Goal: Information Seeking & Learning: Learn about a topic

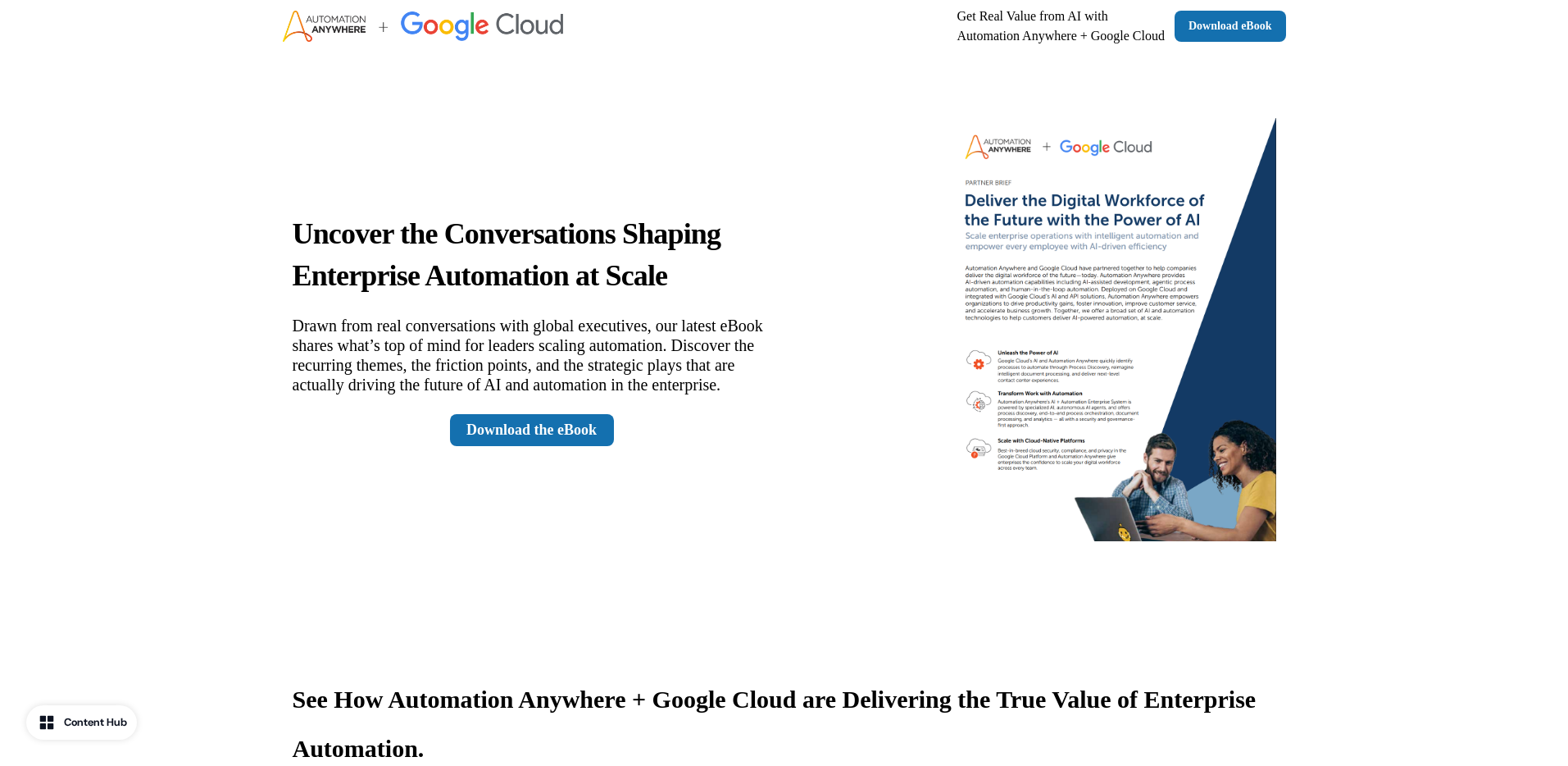
click at [529, 411] on div "Uncover the Conversations Shaping Enterprise Automation at Scale Drawn from rea…" at bounding box center [532, 330] width 479 height 235
click at [516, 444] on link "Download the eBook" at bounding box center [532, 430] width 164 height 32
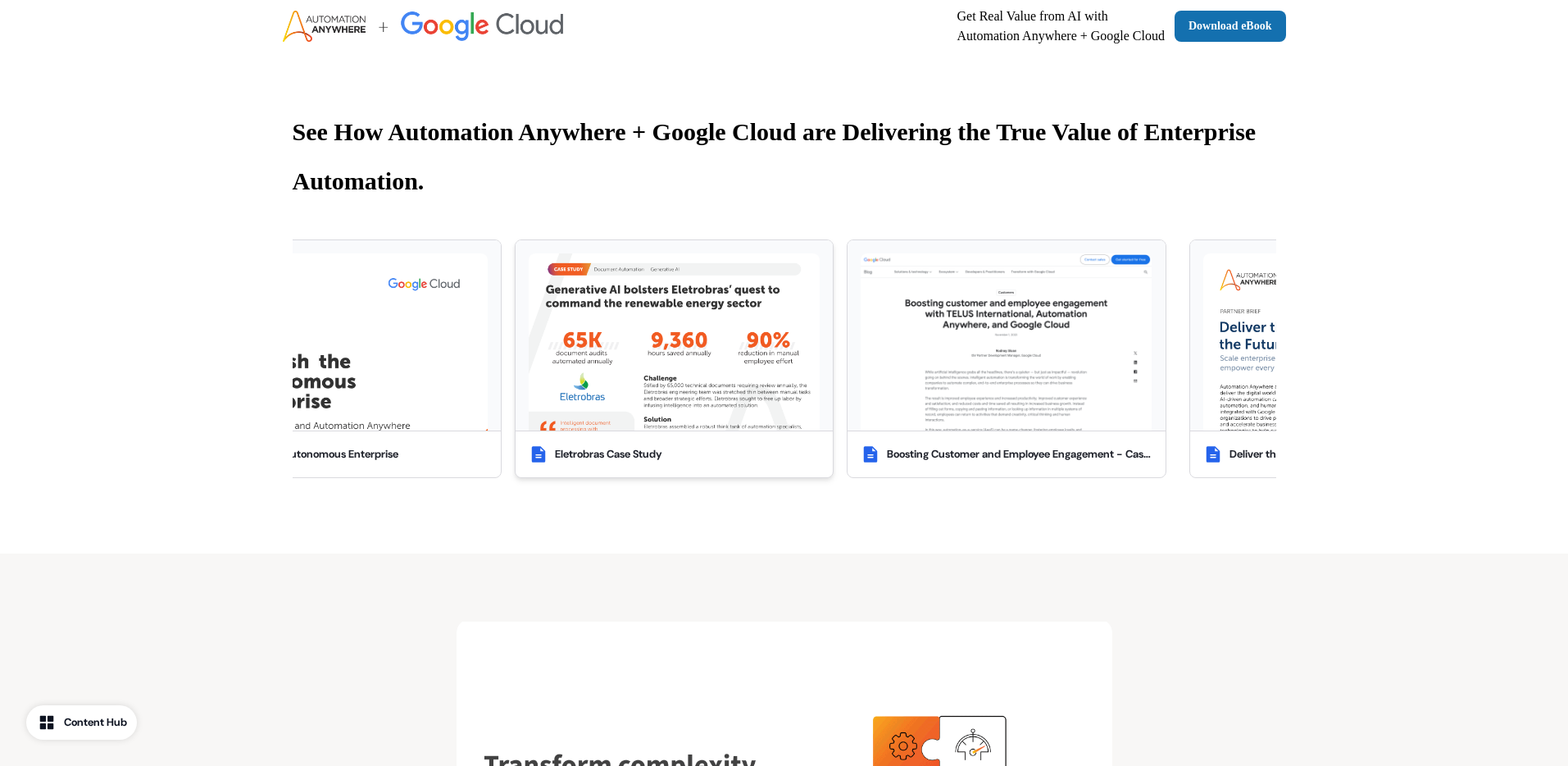
click at [660, 326] on img at bounding box center [674, 341] width 291 height 177
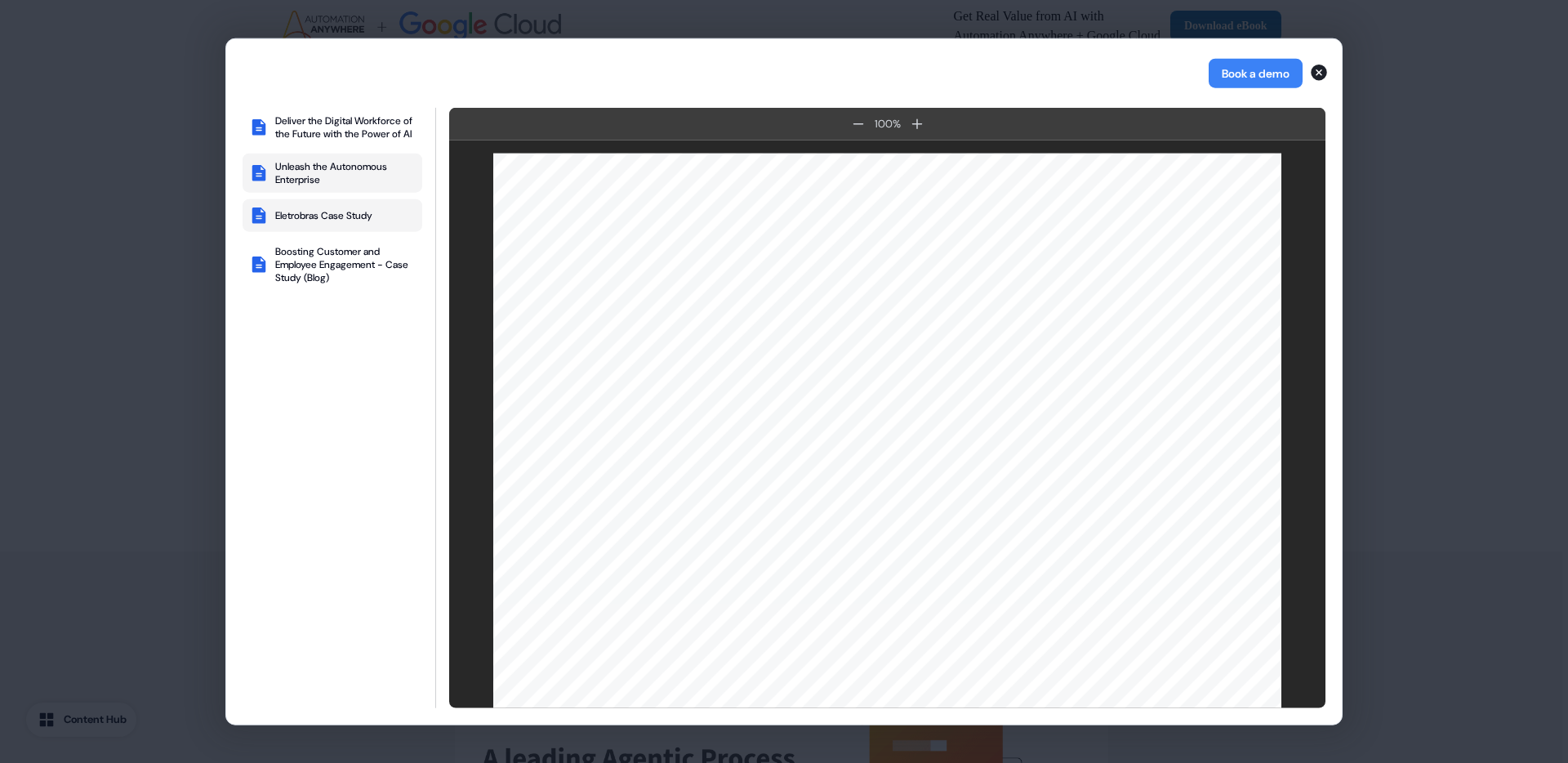
click at [348, 184] on div "Unleash the Autonomous Enterprise" at bounding box center [345, 173] width 141 height 26
click at [322, 126] on div "Deliver the Digital Workforce of the Future with the Power of AI" at bounding box center [345, 127] width 141 height 26
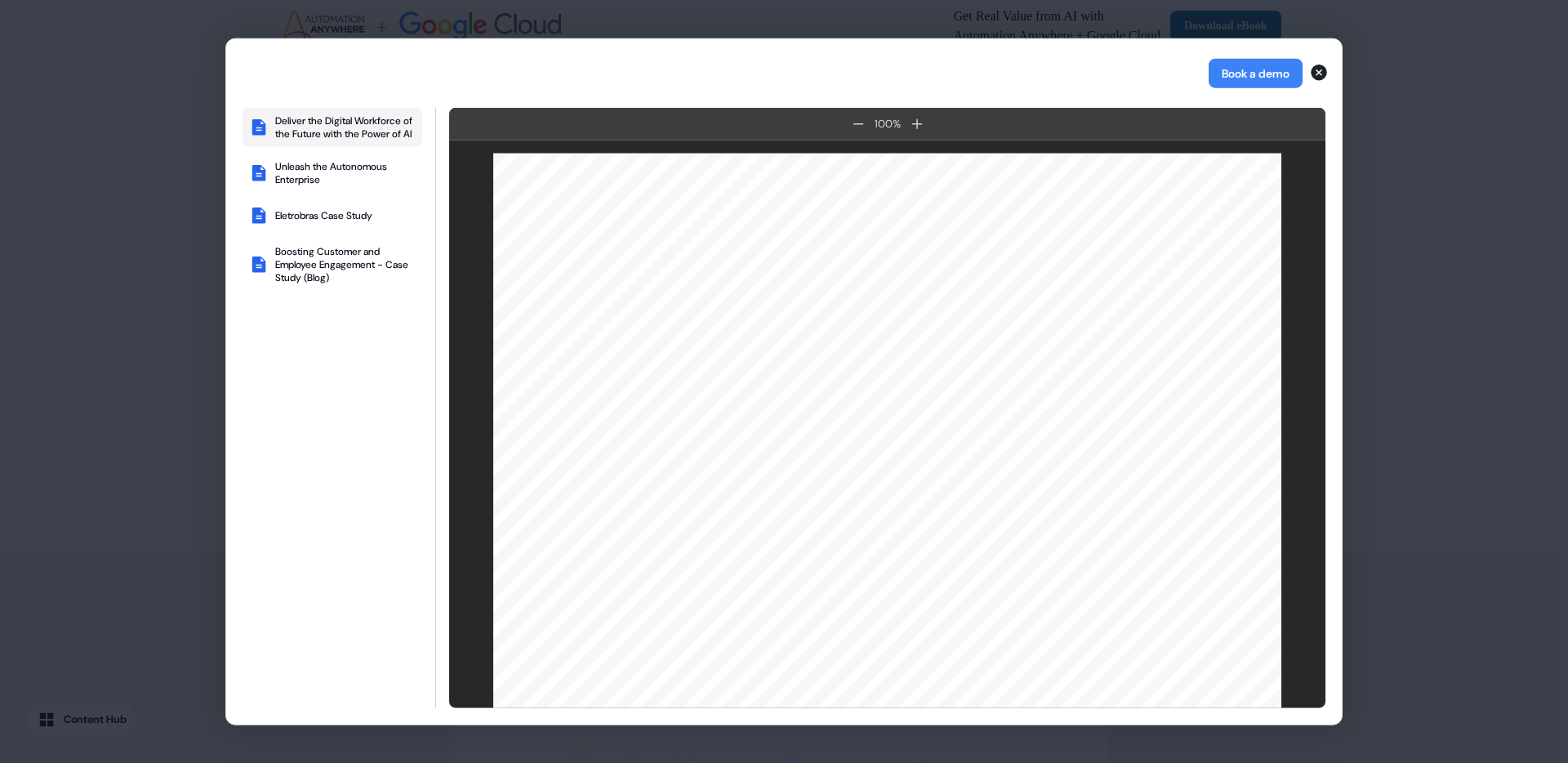
click at [109, 290] on div "Book a demo Deliver the Digital Workforce of the Future with the Power of AI Un…" at bounding box center [784, 381] width 1568 height 763
click at [1325, 71] on icon "button" at bounding box center [1318, 72] width 16 height 16
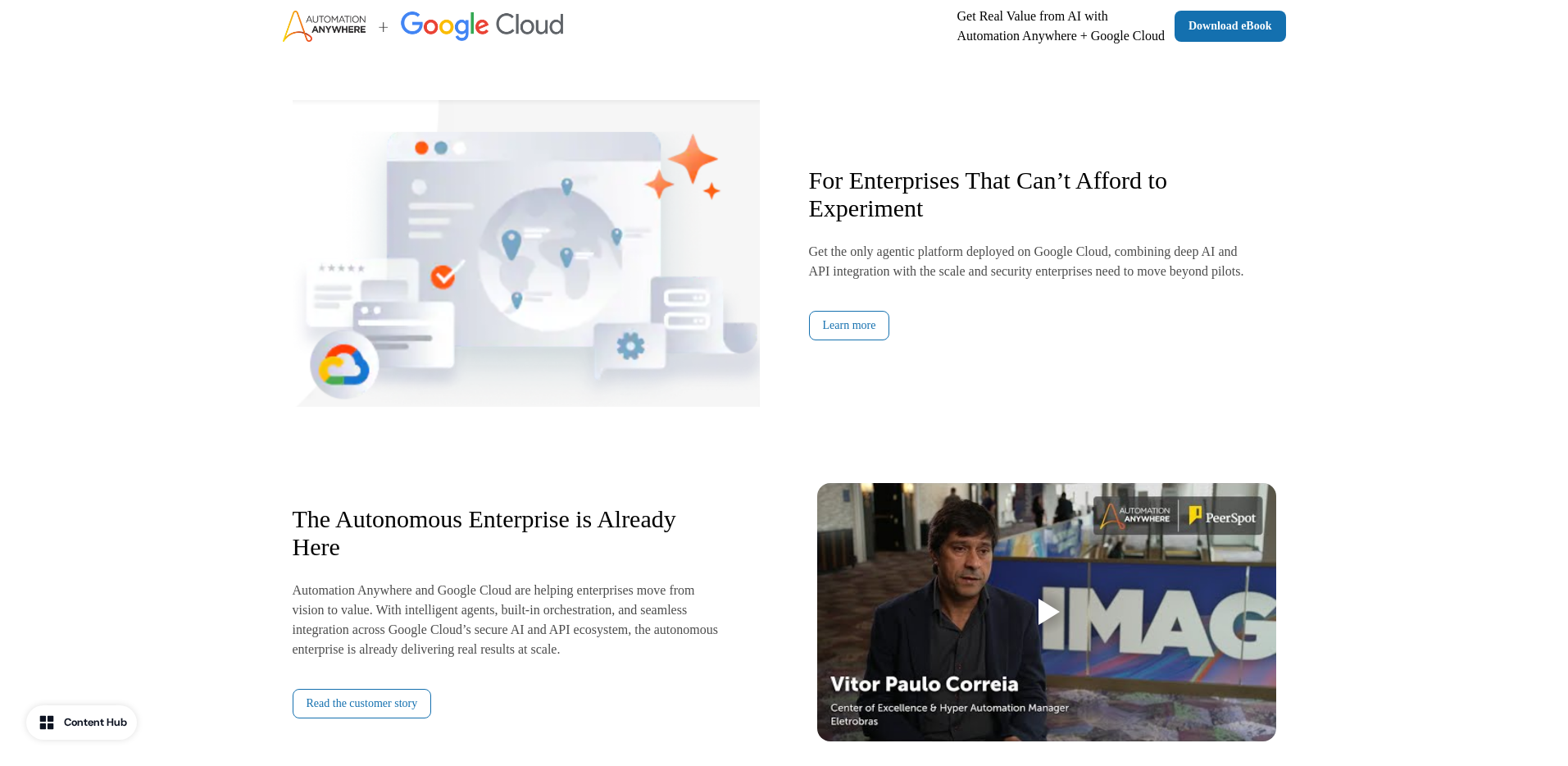
scroll to position [1824, 0]
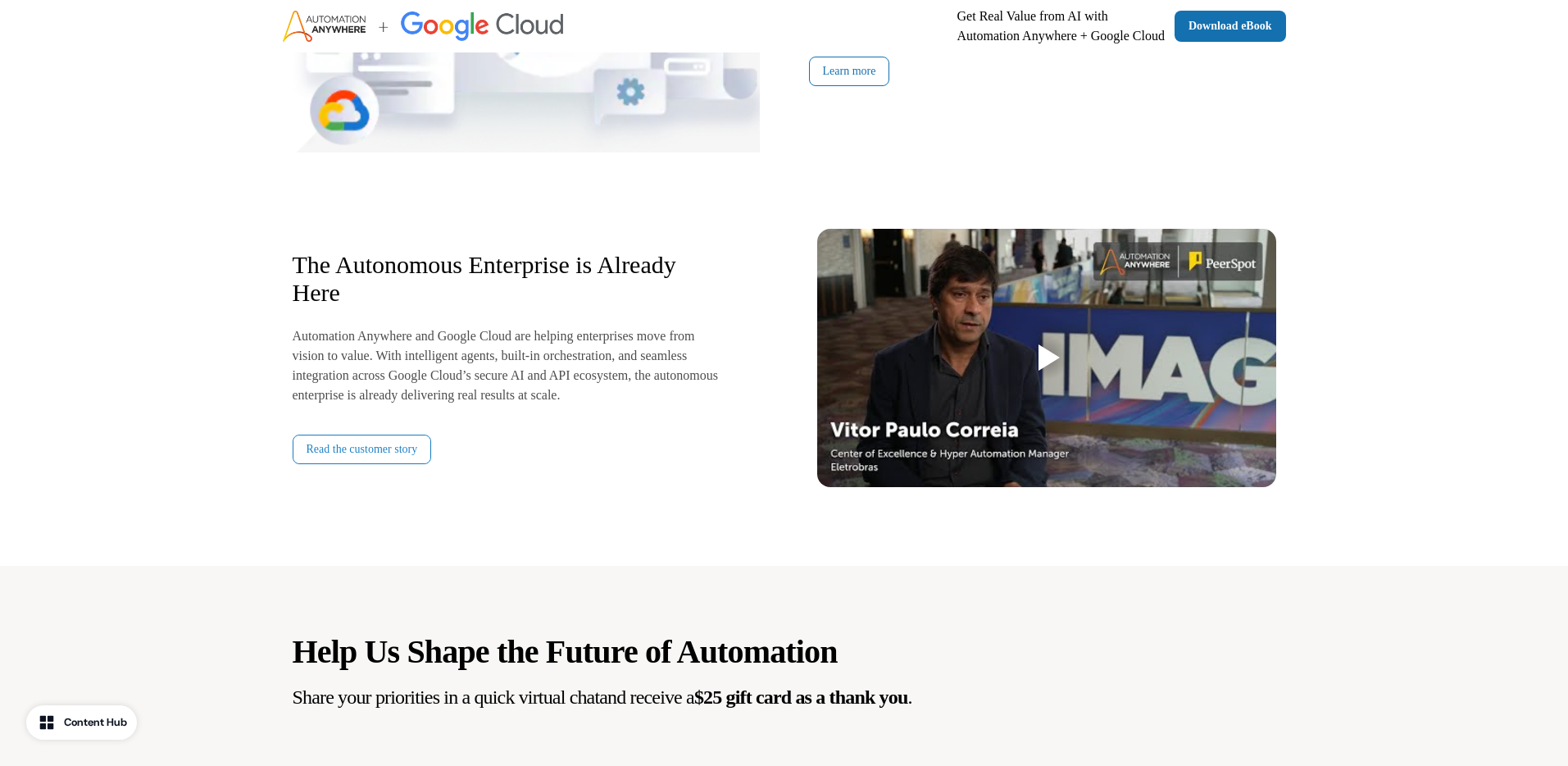
click at [398, 449] on link "Read the customer story" at bounding box center [362, 449] width 139 height 30
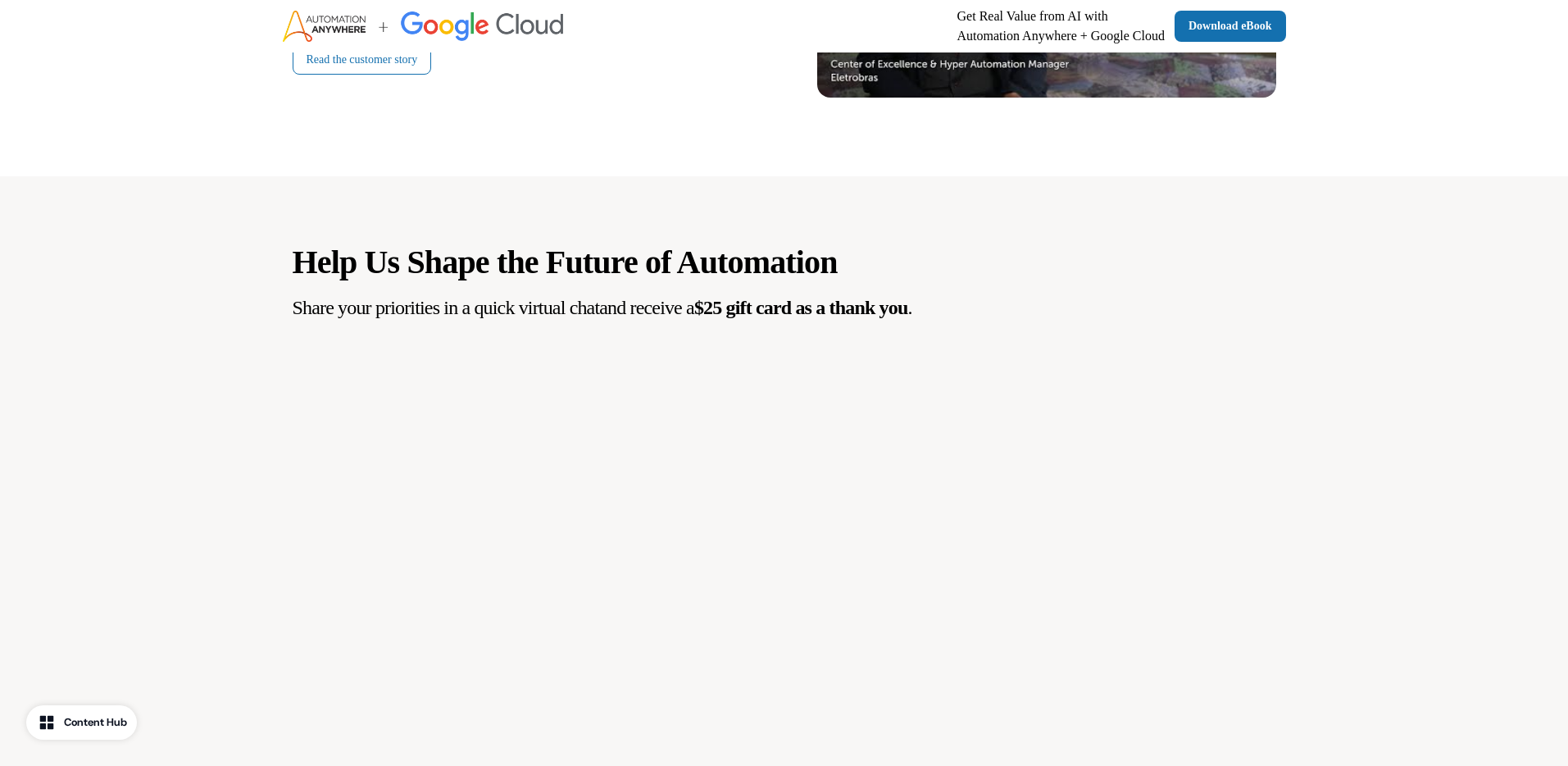
scroll to position [2297, 0]
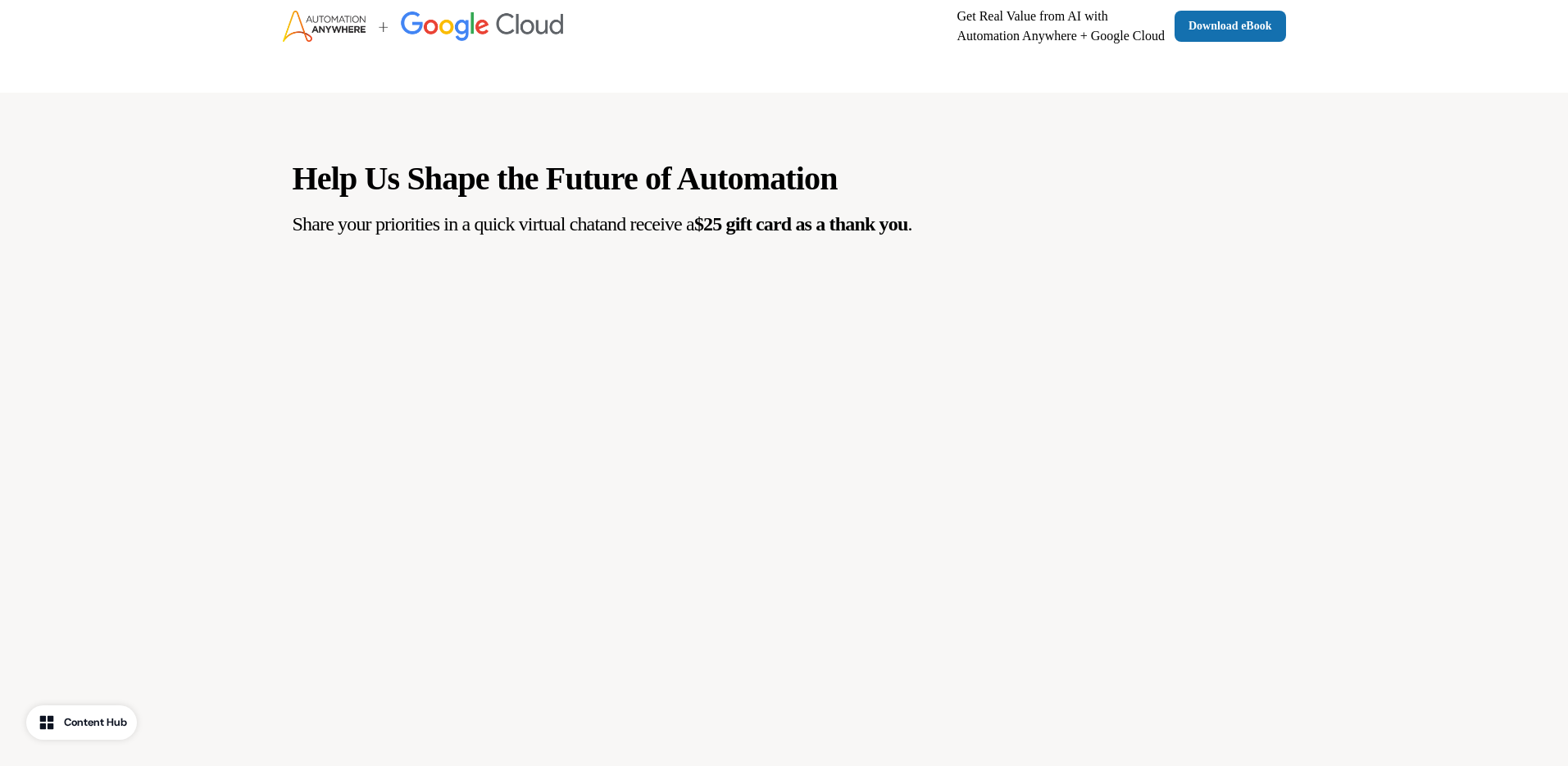
click at [216, 226] on div "Help Us Shape the Future of Automation Share your priorities in a quick virtual…" at bounding box center [784, 552] width 1568 height 920
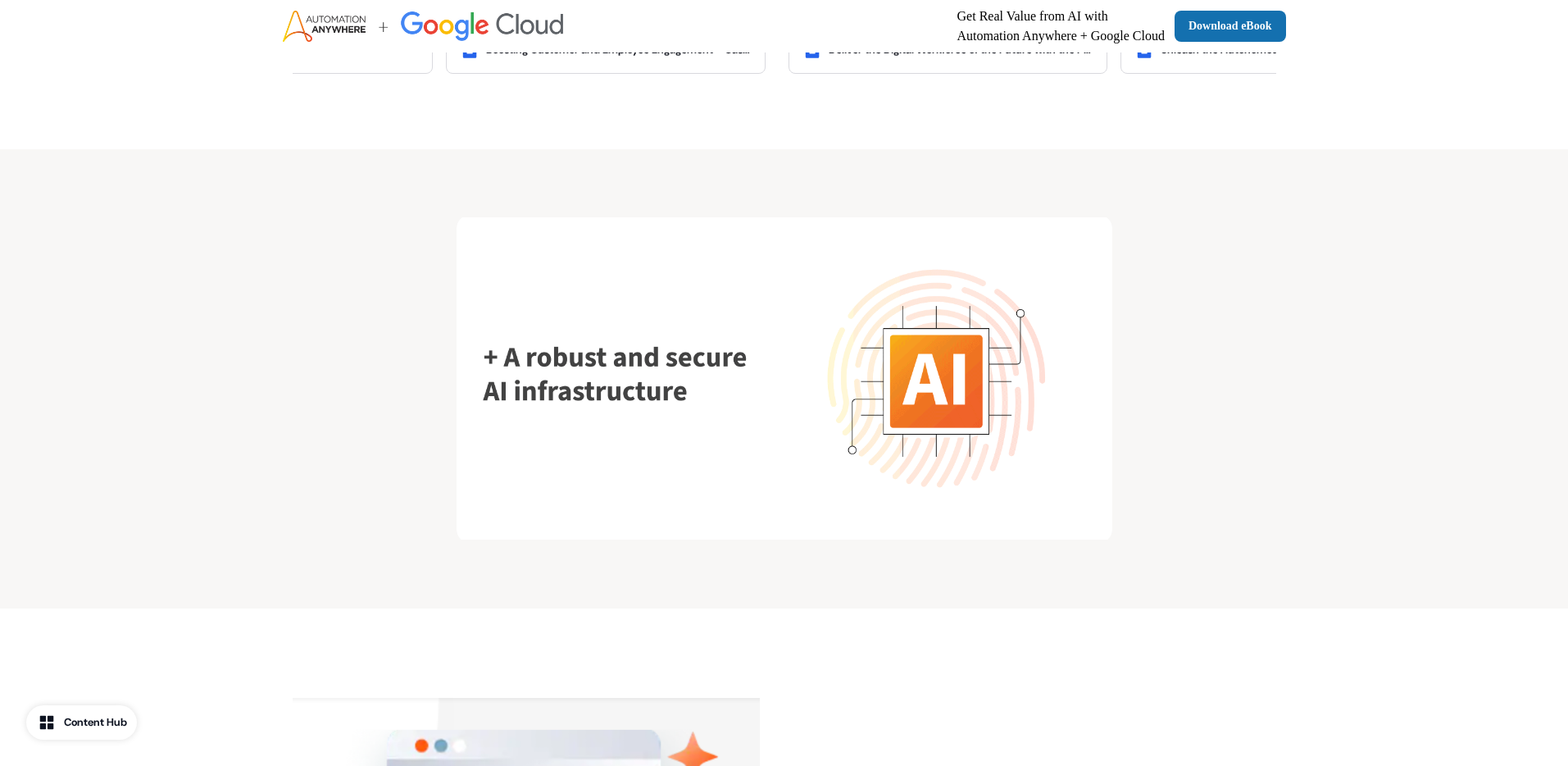
scroll to position [0, 0]
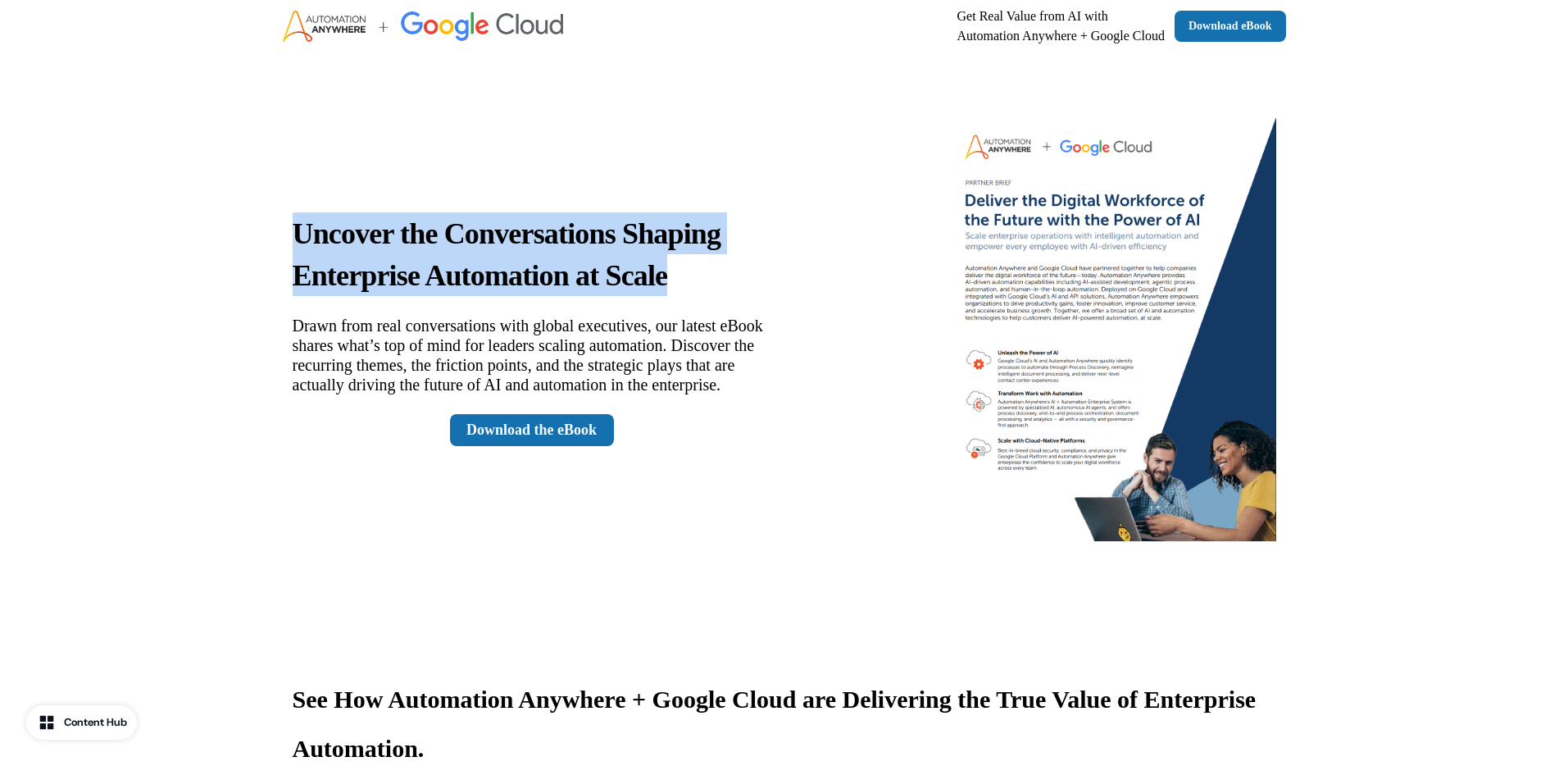
drag, startPoint x: 299, startPoint y: 222, endPoint x: 760, endPoint y: 267, distance: 463.2
click at [760, 267] on p "Uncover the Conversations Shaping Enterprise Automation at Scale" at bounding box center [532, 254] width 479 height 84
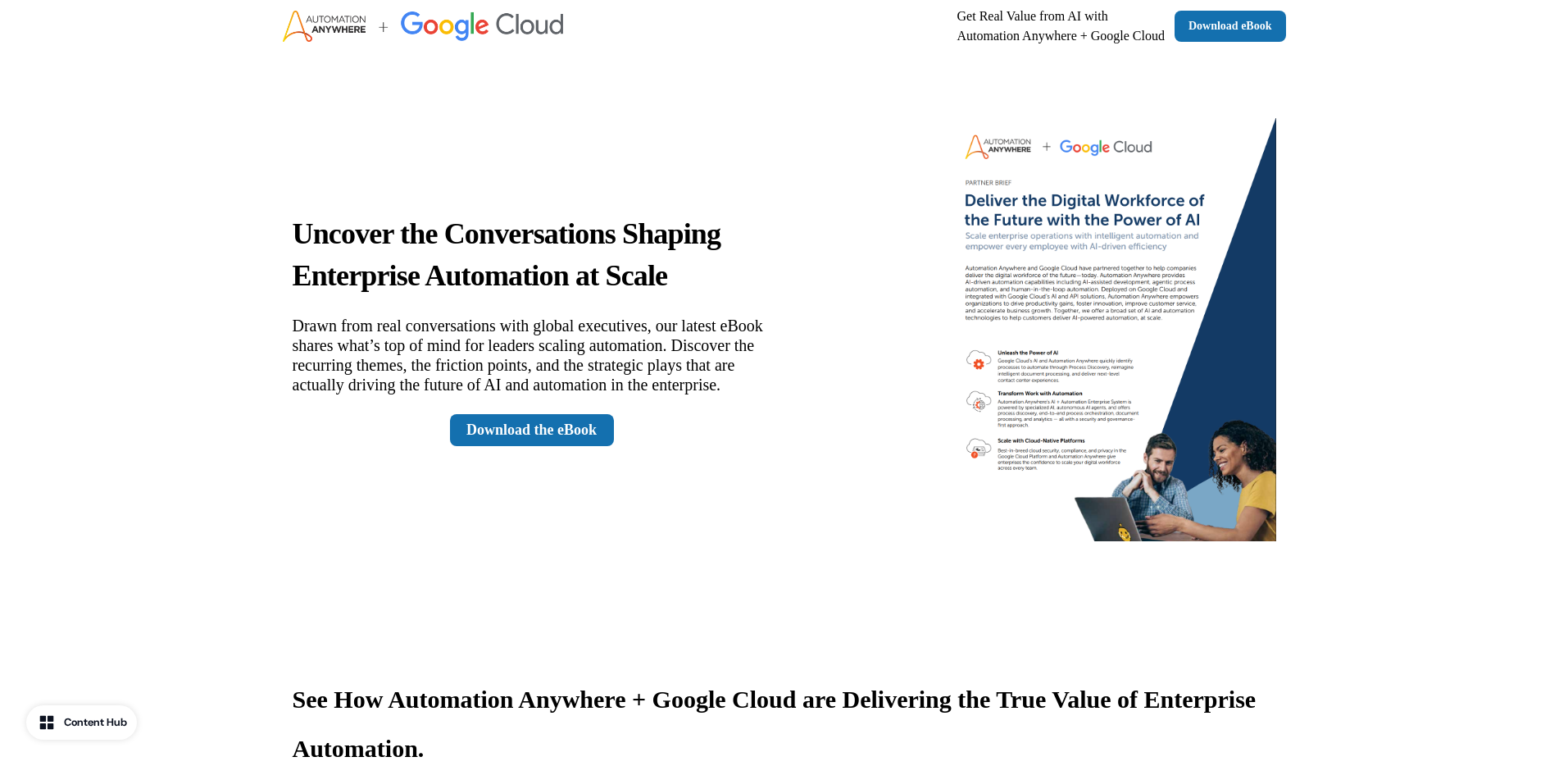
click at [259, 162] on div "Uncover the Conversations Shaping Enterprise Automation at Scale Drawn from rea…" at bounding box center [784, 330] width 1082 height 555
click at [553, 443] on link "Download the eBook" at bounding box center [532, 430] width 164 height 32
click at [288, 261] on div "Uncover the Conversations Shaping Enterprise Automation at Scale Drawn from rea…" at bounding box center [784, 330] width 1082 height 555
click at [274, 179] on div "Uncover the Conversations Shaping Enterprise Automation at Scale Drawn from rea…" at bounding box center [784, 330] width 1082 height 555
click at [106, 723] on div "Content Hub" at bounding box center [96, 722] width 63 height 16
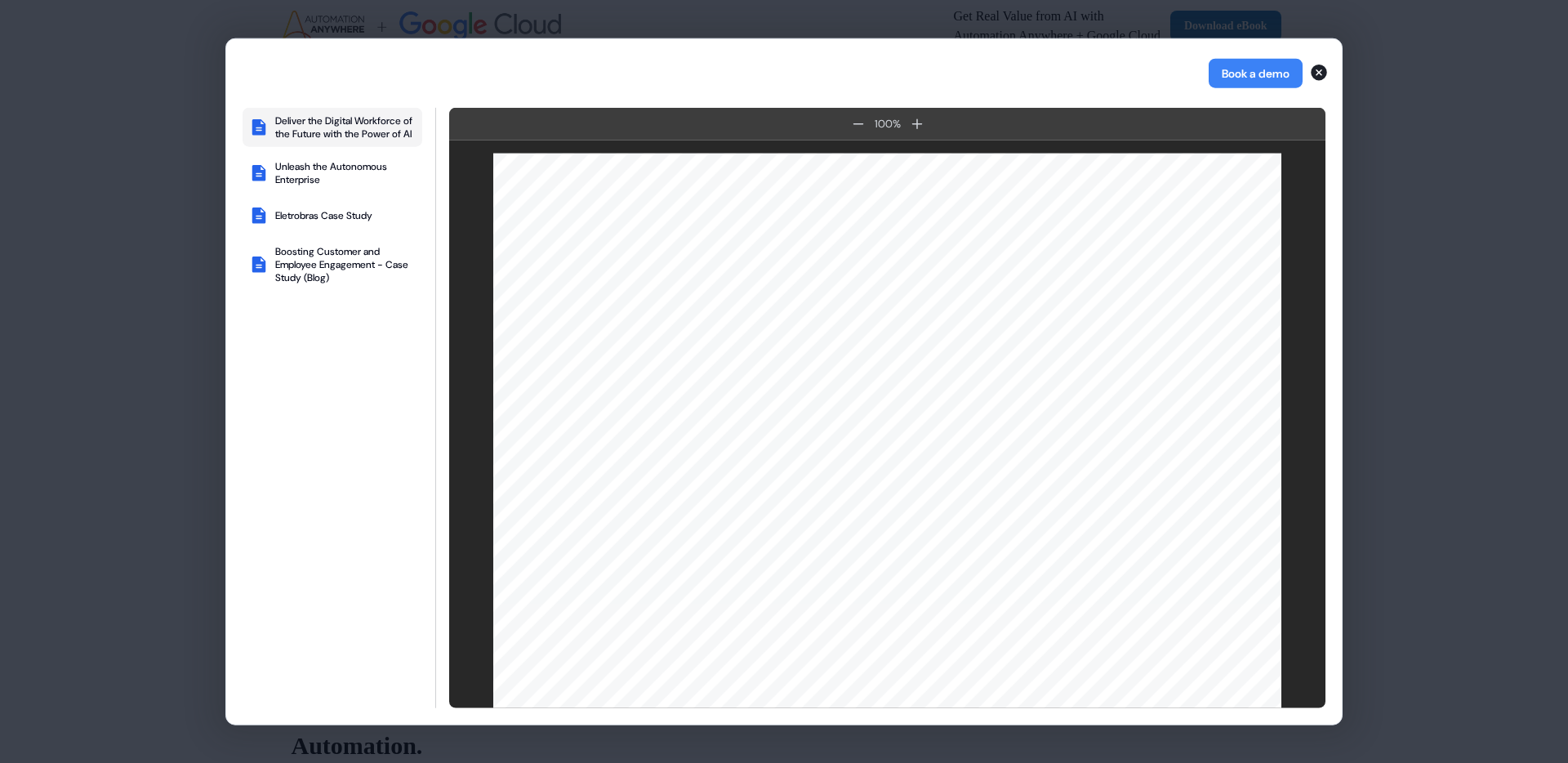
click at [119, 342] on div "Book a demo Deliver the Digital Workforce of the Future with the Power of AI Un…" at bounding box center [784, 381] width 1568 height 763
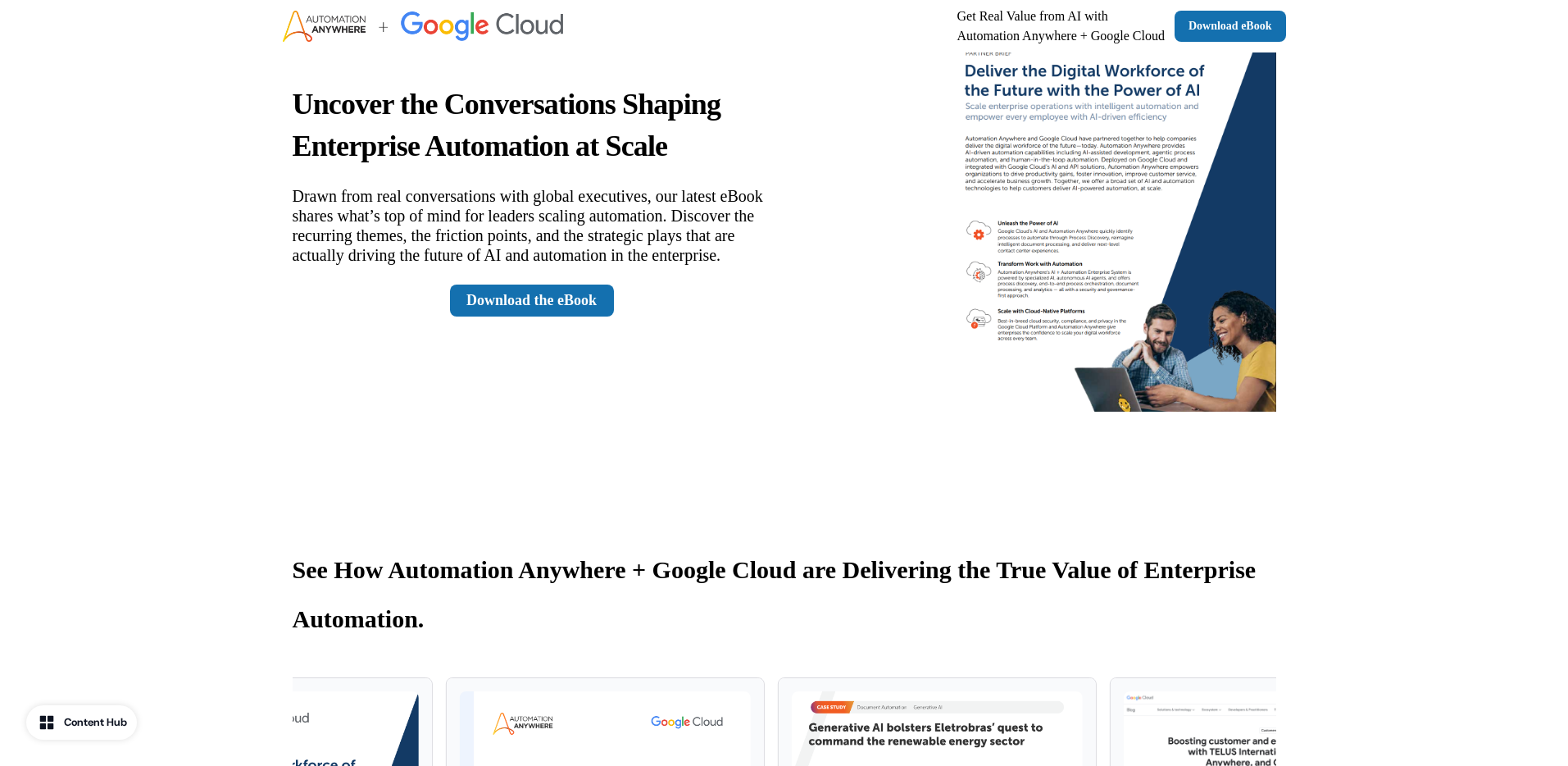
scroll to position [327, 0]
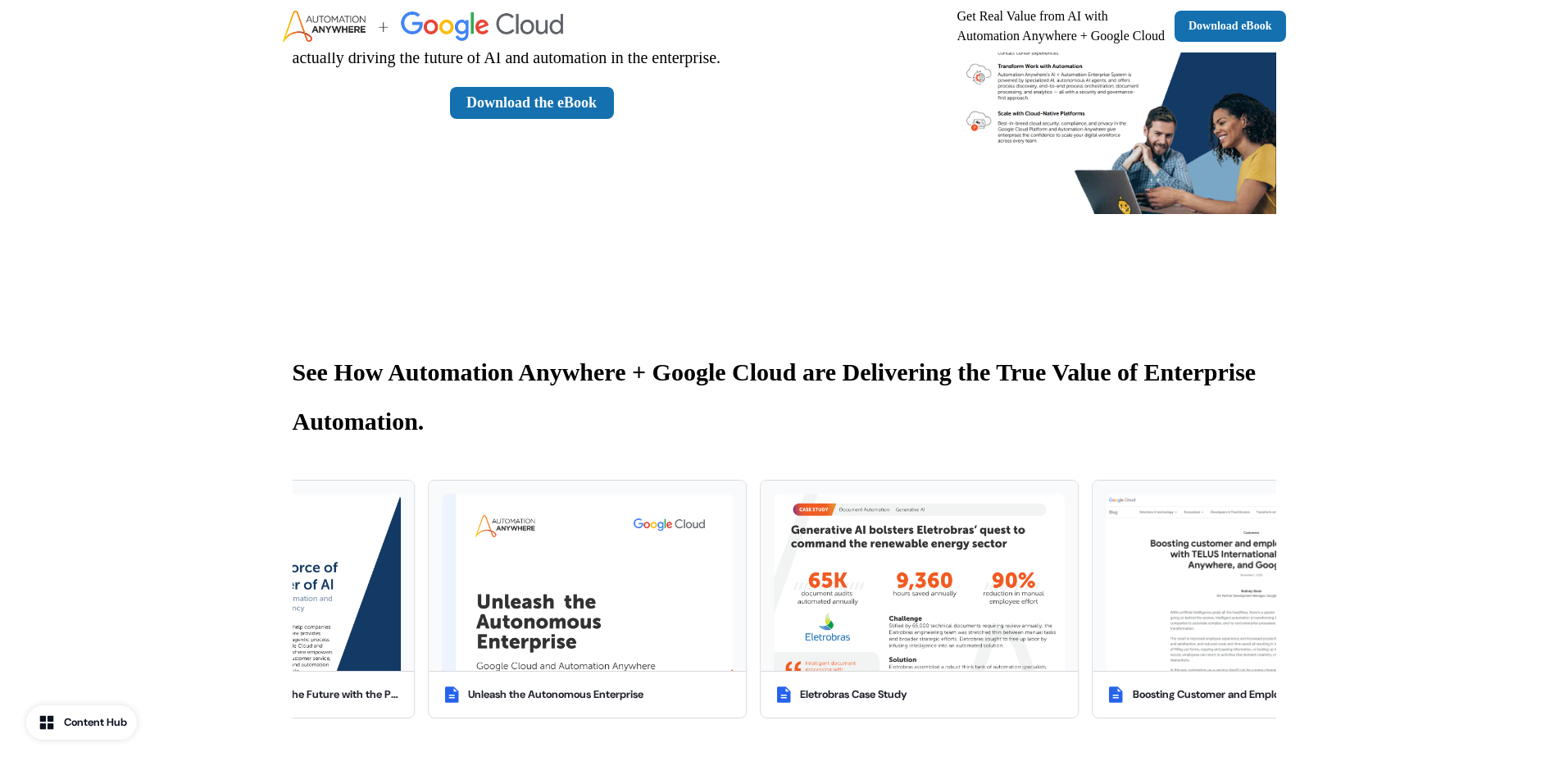
click at [105, 708] on button "Content Hub" at bounding box center [81, 722] width 110 height 34
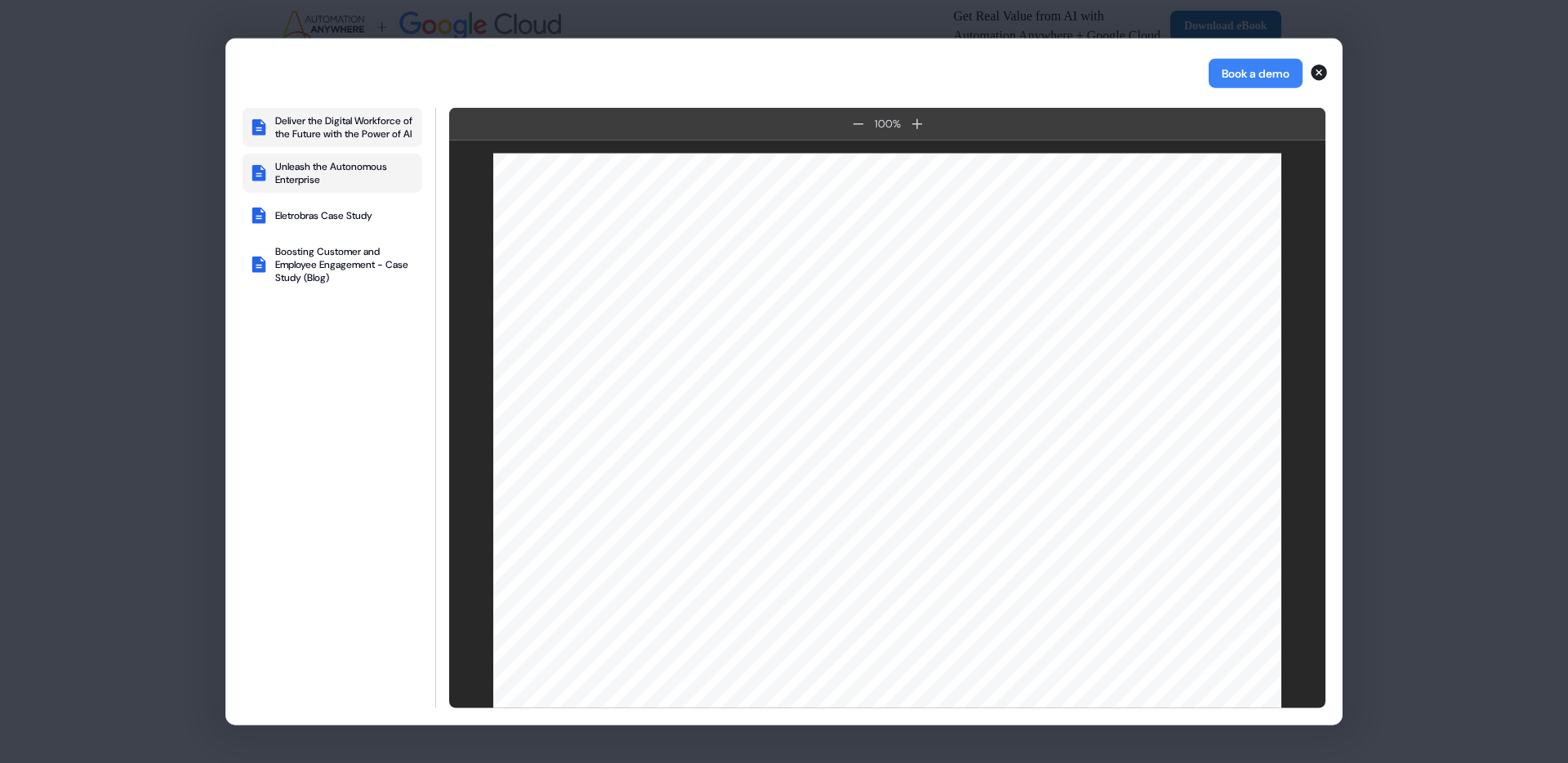
click at [312, 187] on div "Unleash the Autonomous Enterprise" at bounding box center [345, 173] width 141 height 26
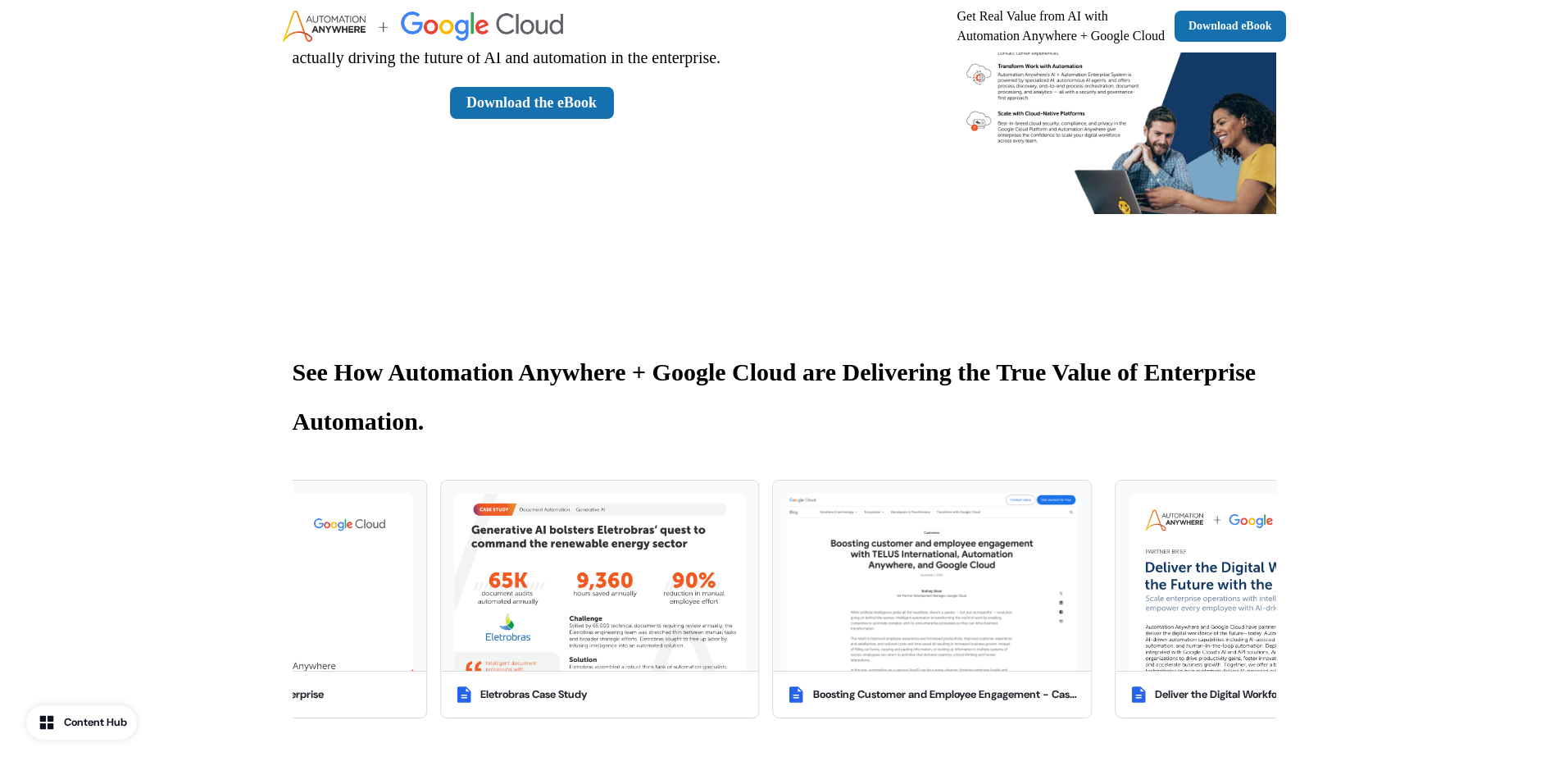
click at [163, 356] on div "See How Automation Anywhere + Google Cloud are Delivering the True Value of Ent…" at bounding box center [784, 537] width 1568 height 514
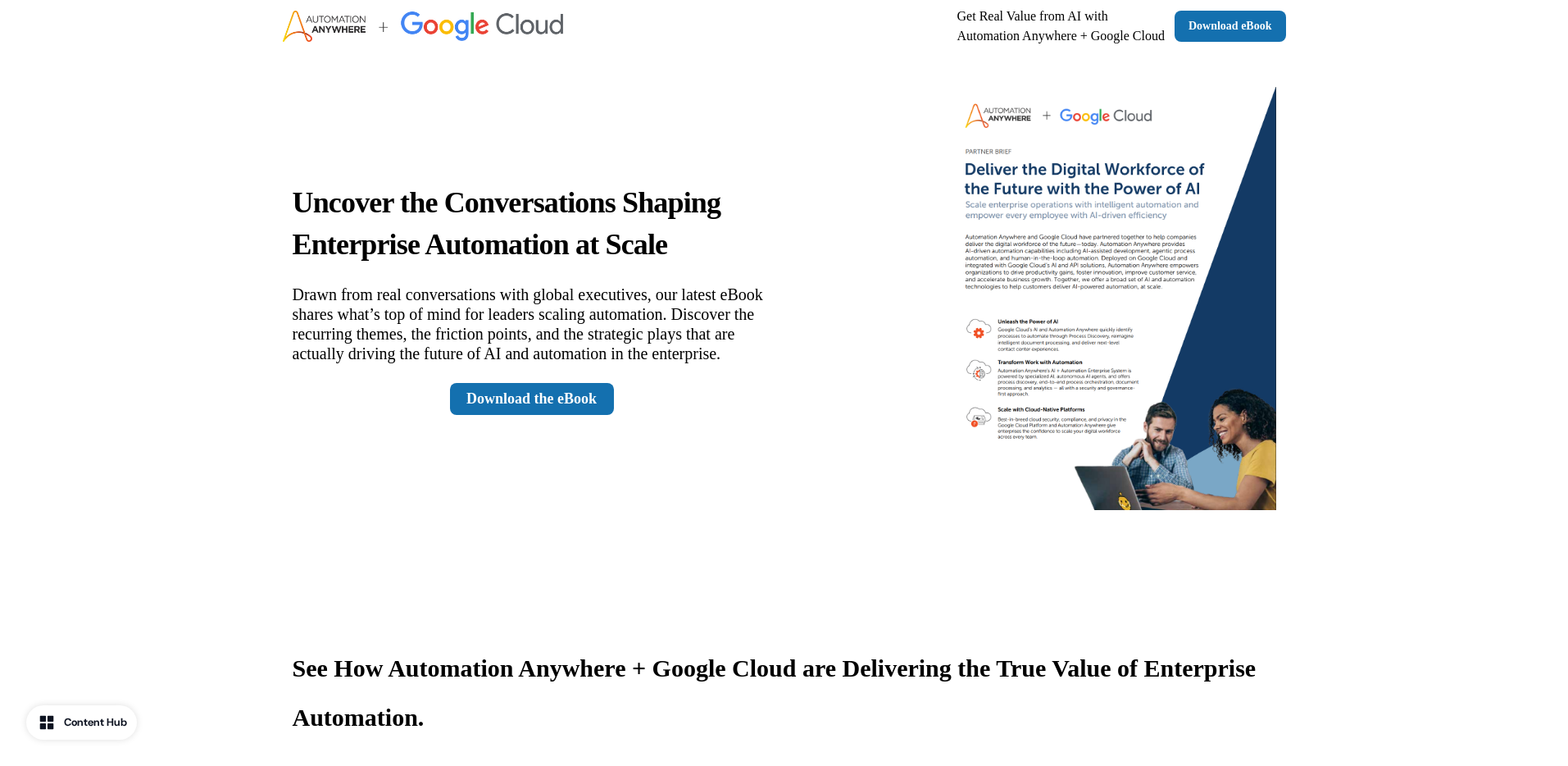
scroll to position [0, 0]
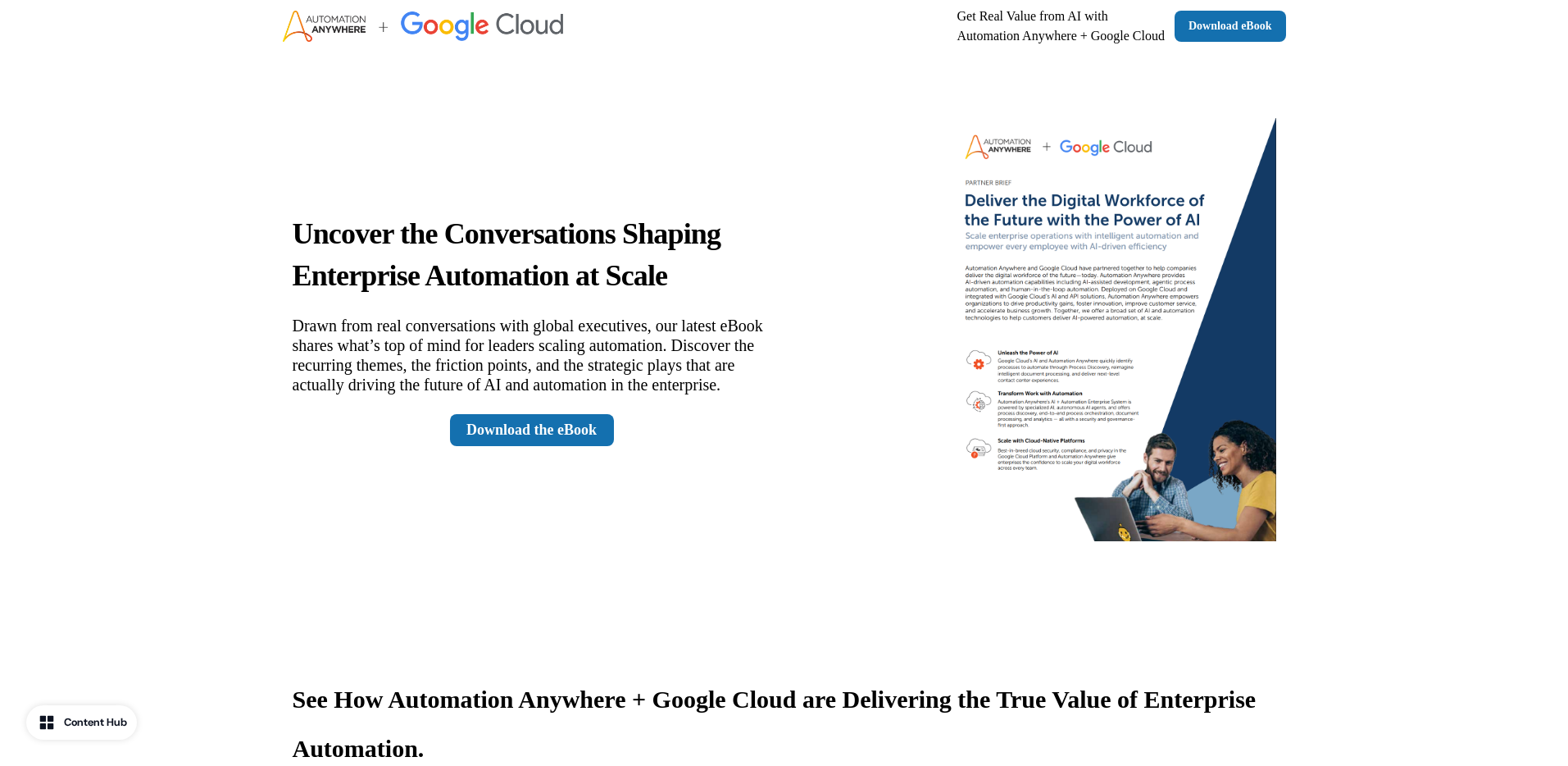
click at [1145, 224] on img at bounding box center [1112, 330] width 328 height 424
click at [681, 316] on p "Drawn from real conversations with global executives, our latest eBook shares w…" at bounding box center [532, 355] width 479 height 79
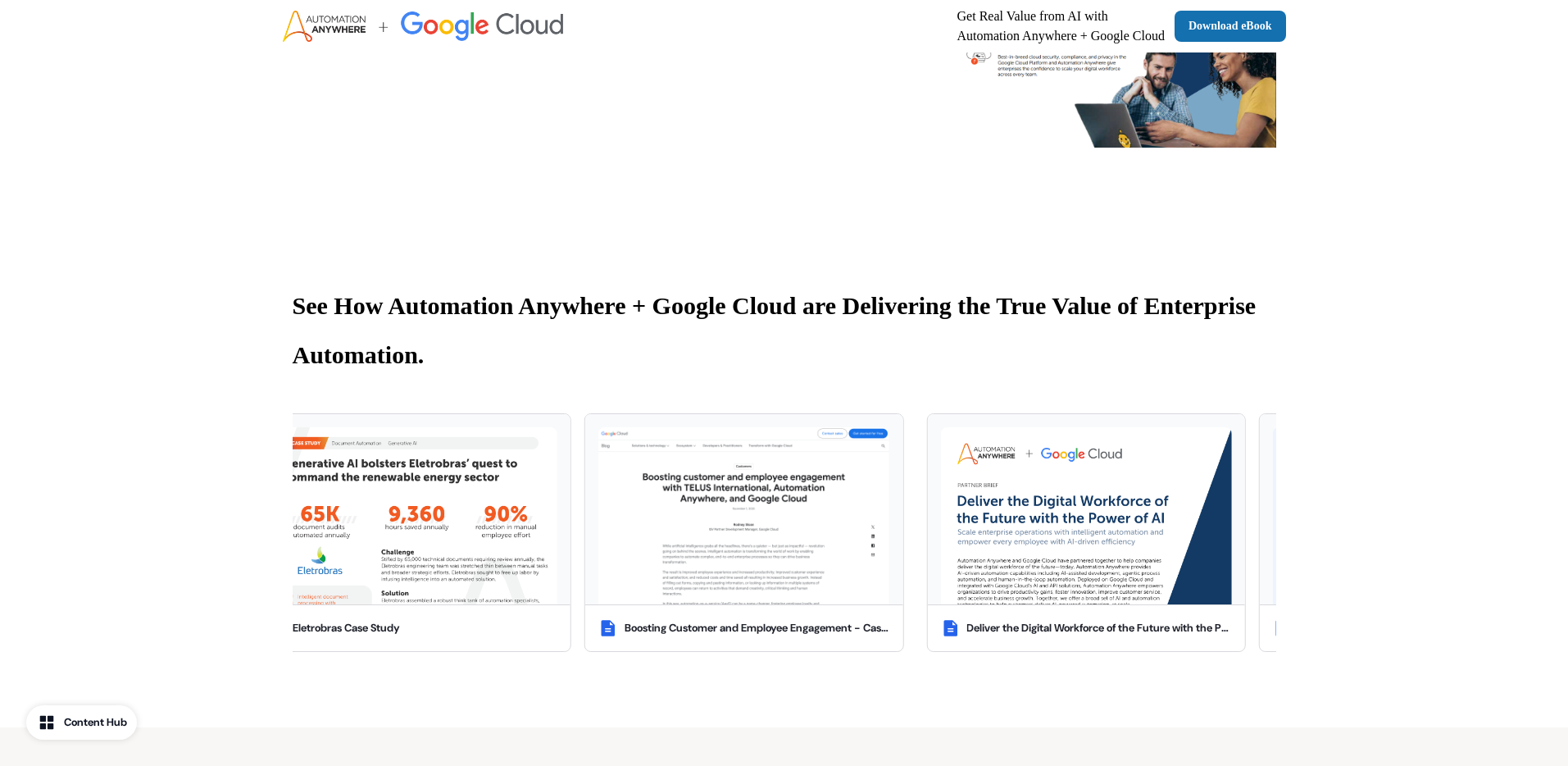
scroll to position [463, 0]
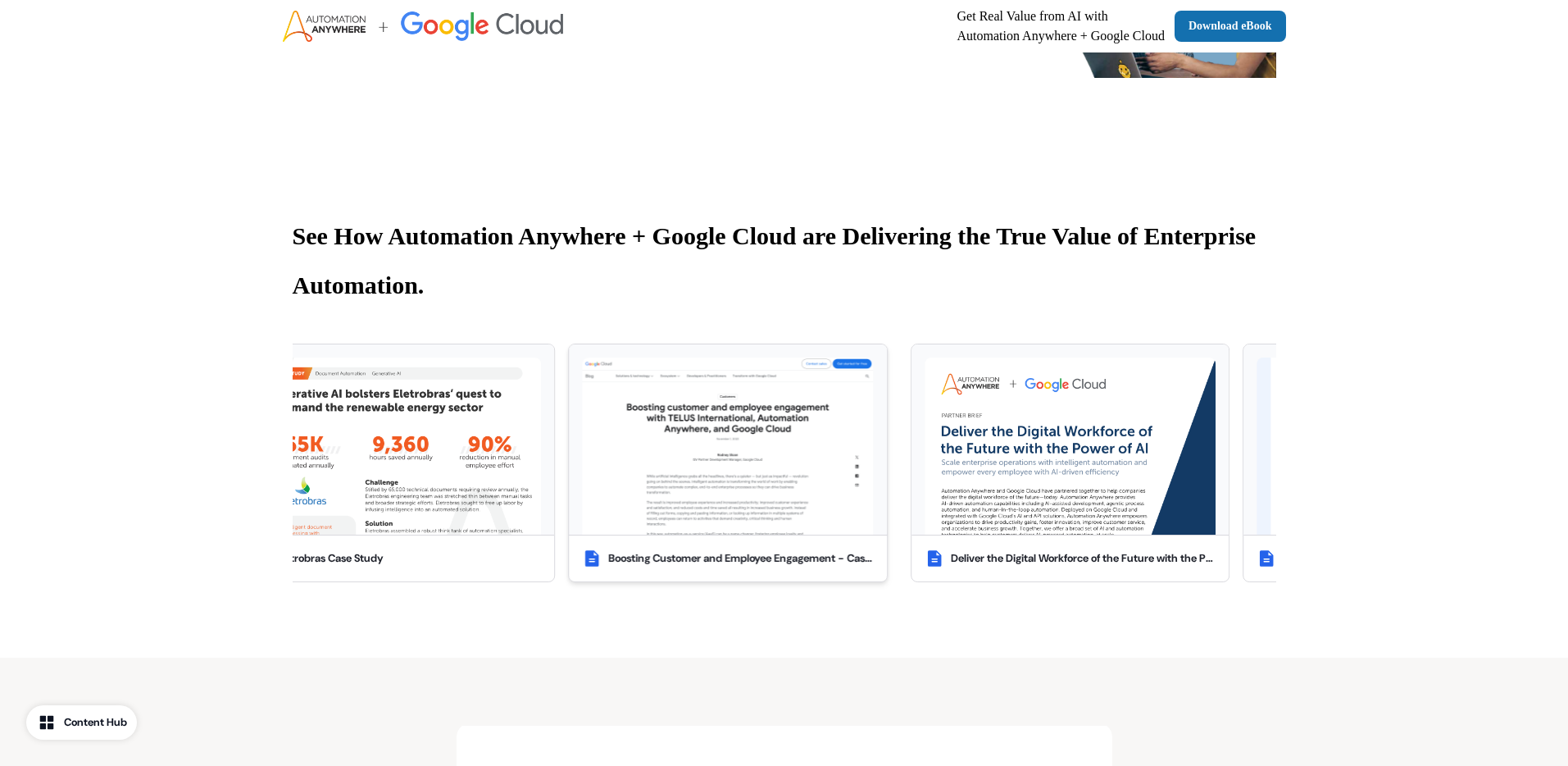
click at [654, 473] on img at bounding box center [728, 446] width 291 height 177
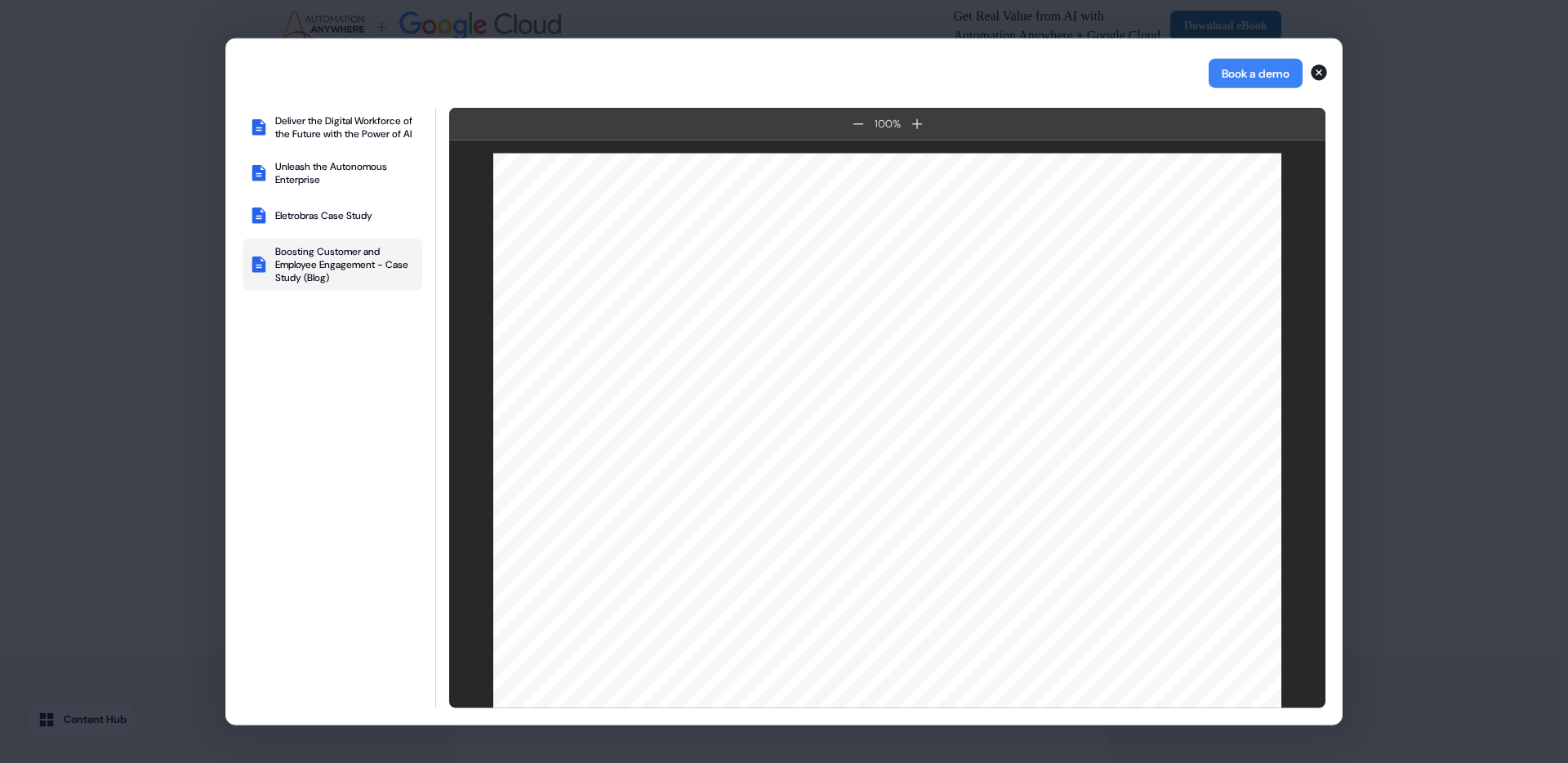
click at [109, 124] on div "Book a demo Deliver the Digital Workforce of the Future with the Power of AI Un…" at bounding box center [784, 381] width 1568 height 763
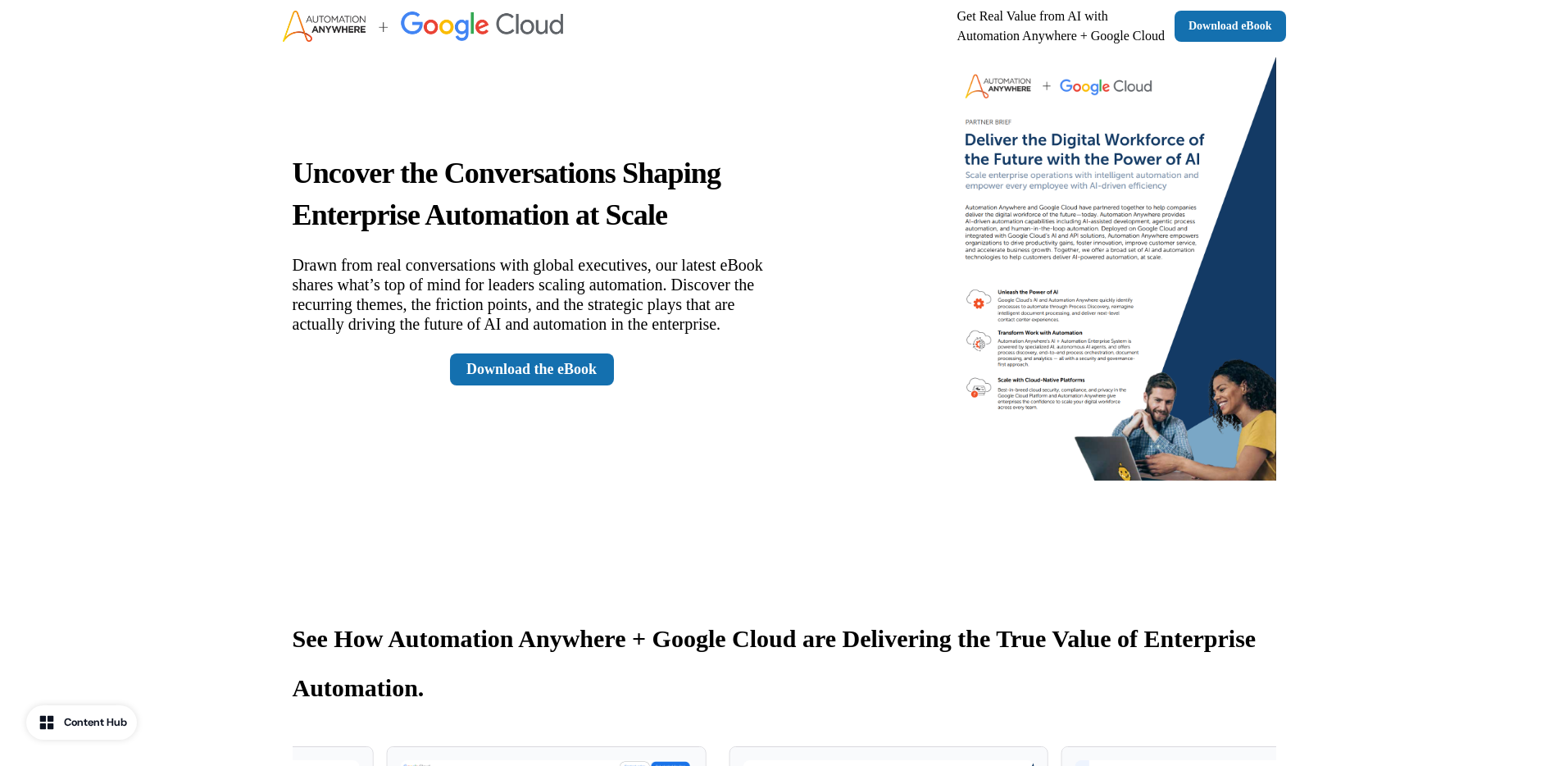
scroll to position [0, 0]
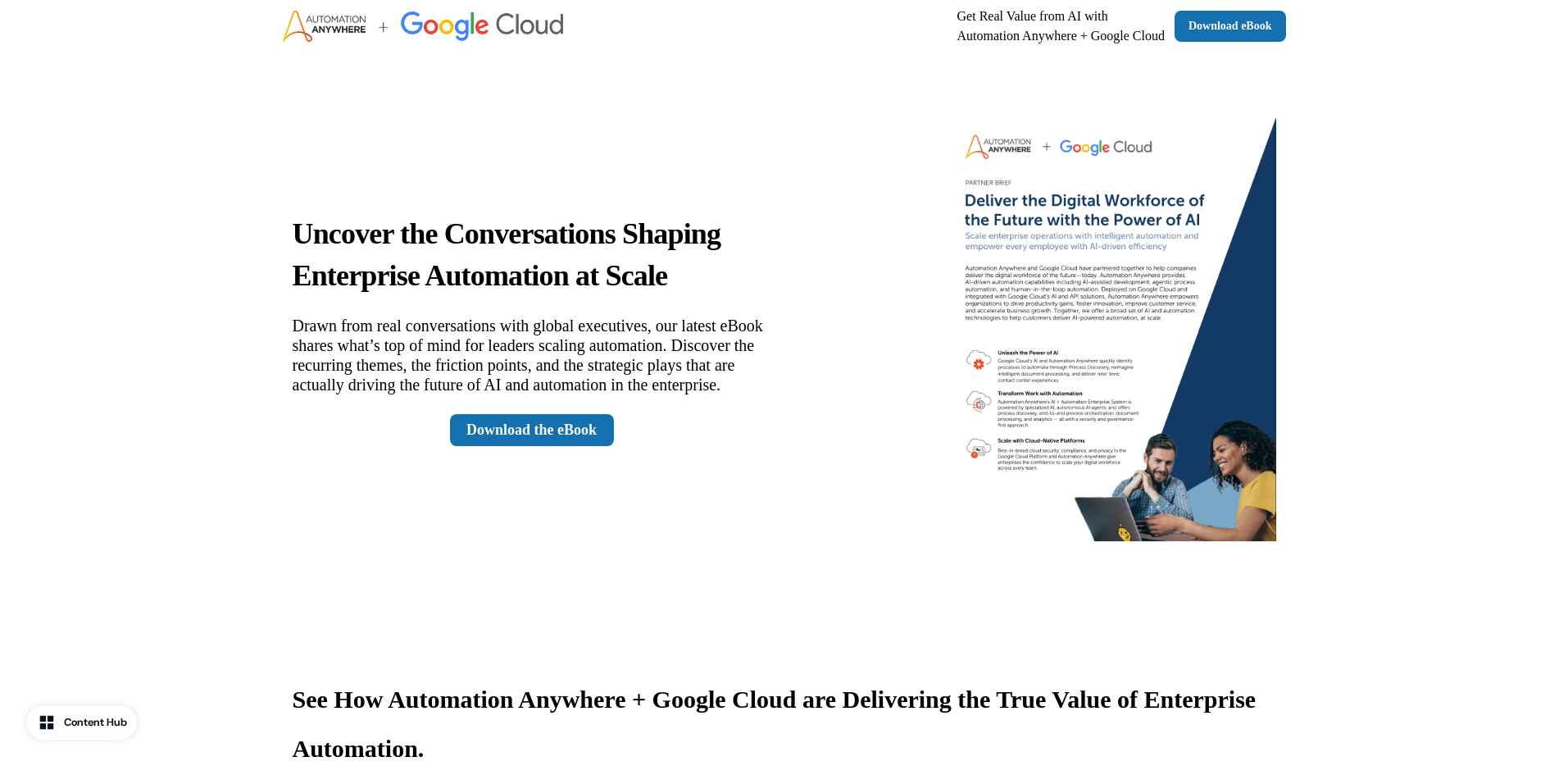
click at [244, 238] on div "Uncover the Conversations Shaping Enterprise Automation at Scale Drawn from rea…" at bounding box center [784, 330] width 1082 height 555
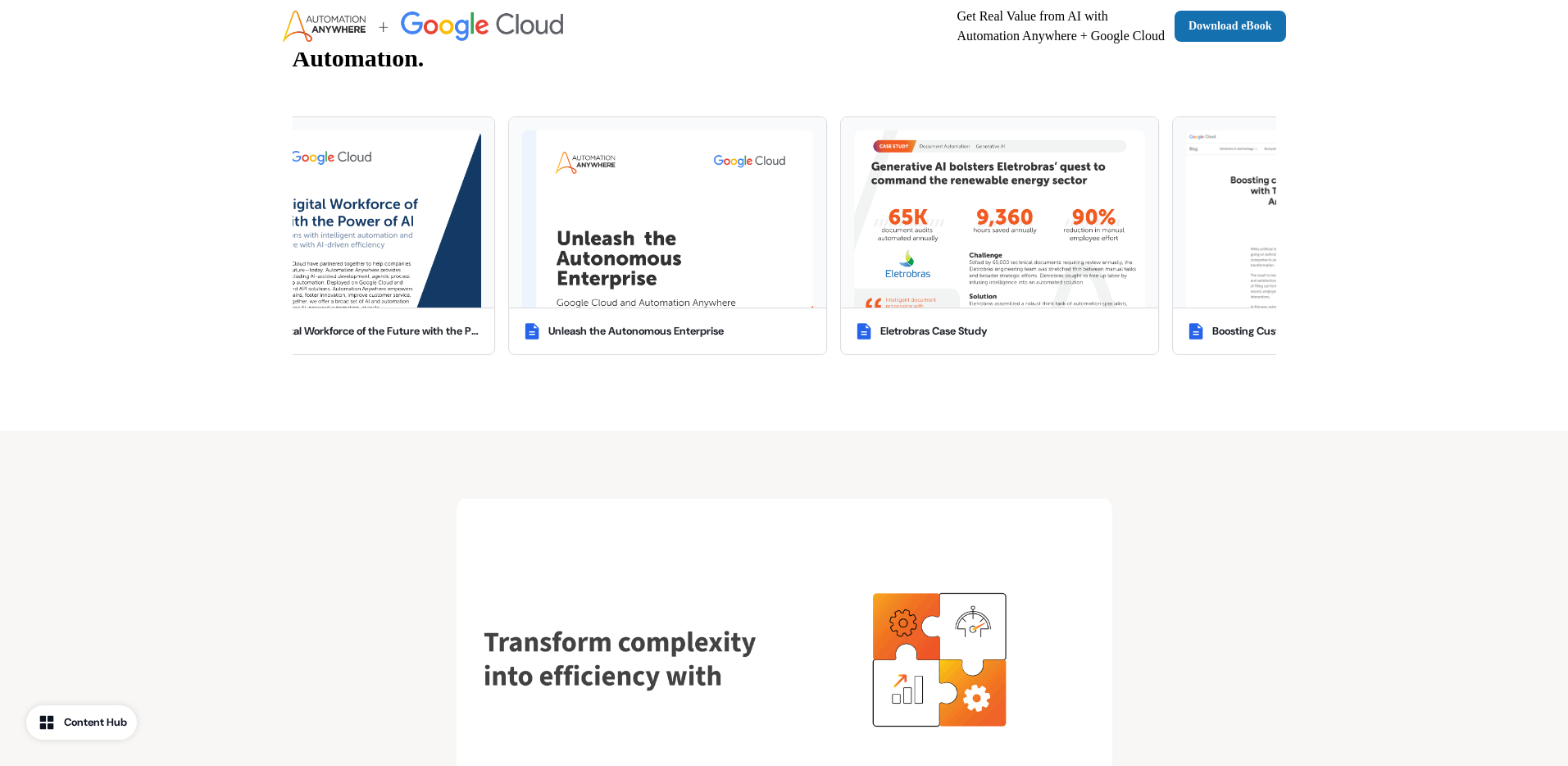
scroll to position [861, 0]
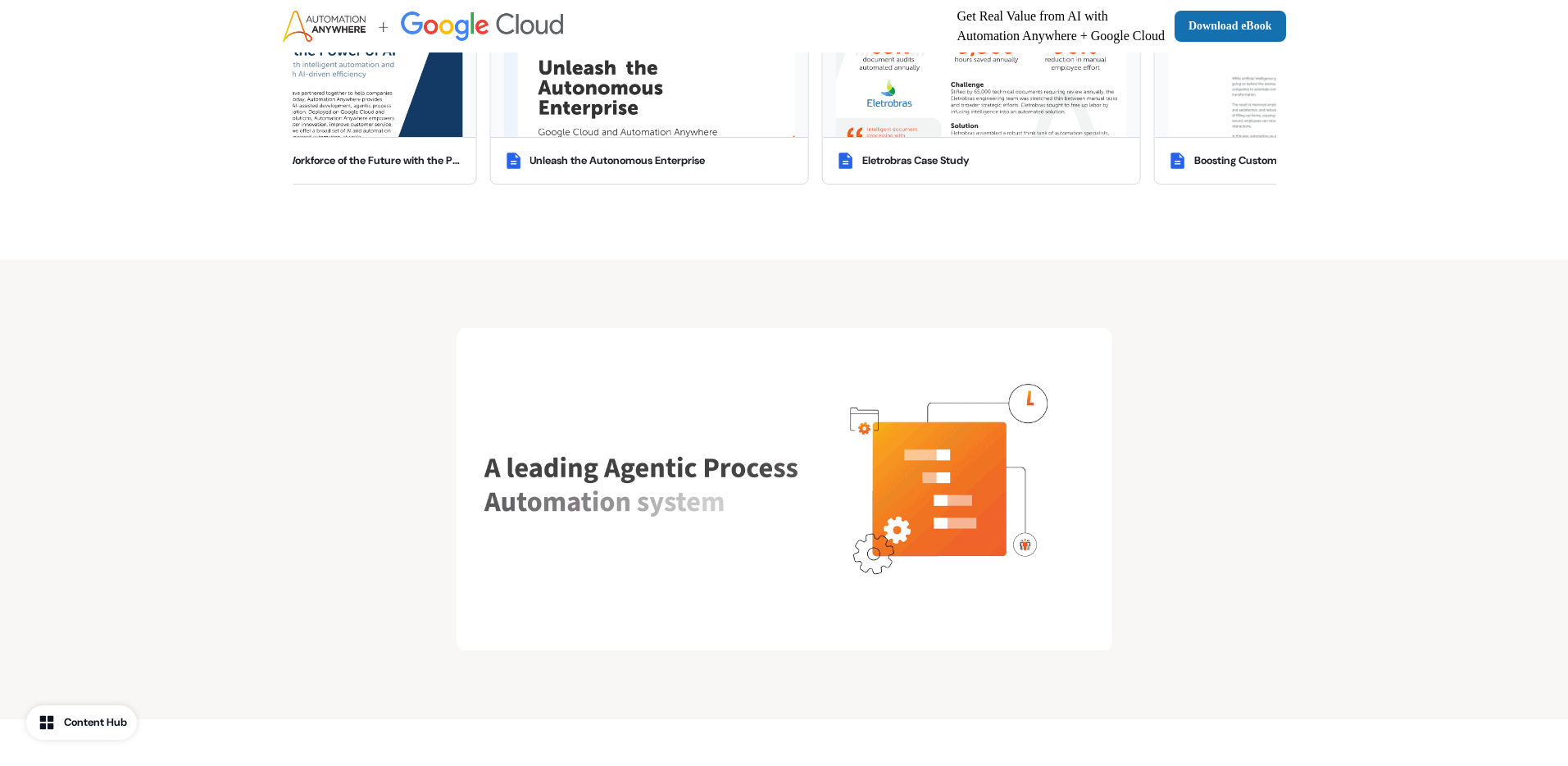
click at [559, 481] on img at bounding box center [784, 489] width 656 height 328
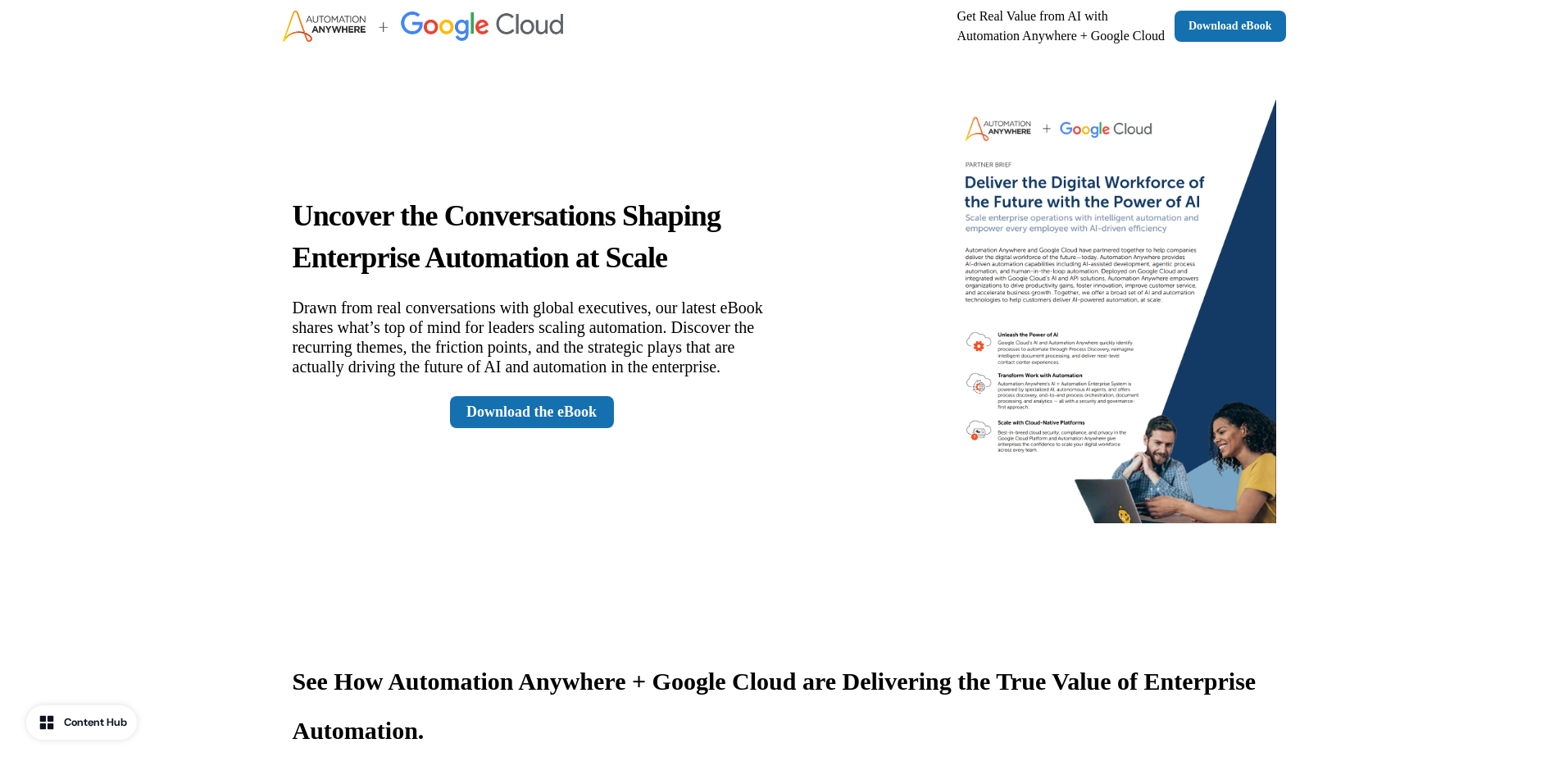
scroll to position [0, 0]
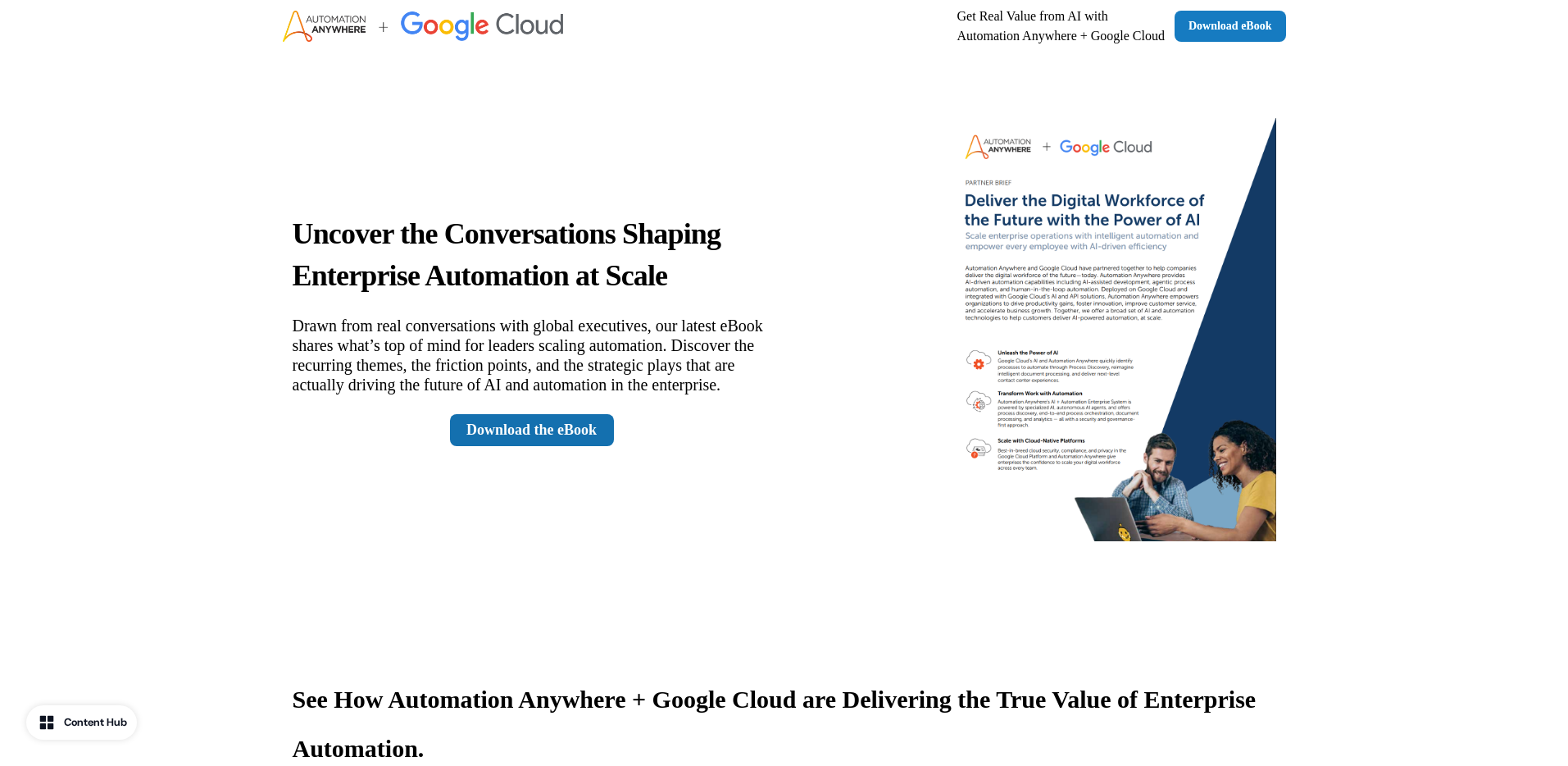
click at [1249, 23] on link "Download eBook" at bounding box center [1230, 26] width 111 height 31
click at [528, 421] on div "Uncover the Conversations Shaping Enterprise Automation at Scale Drawn from rea…" at bounding box center [532, 330] width 479 height 235
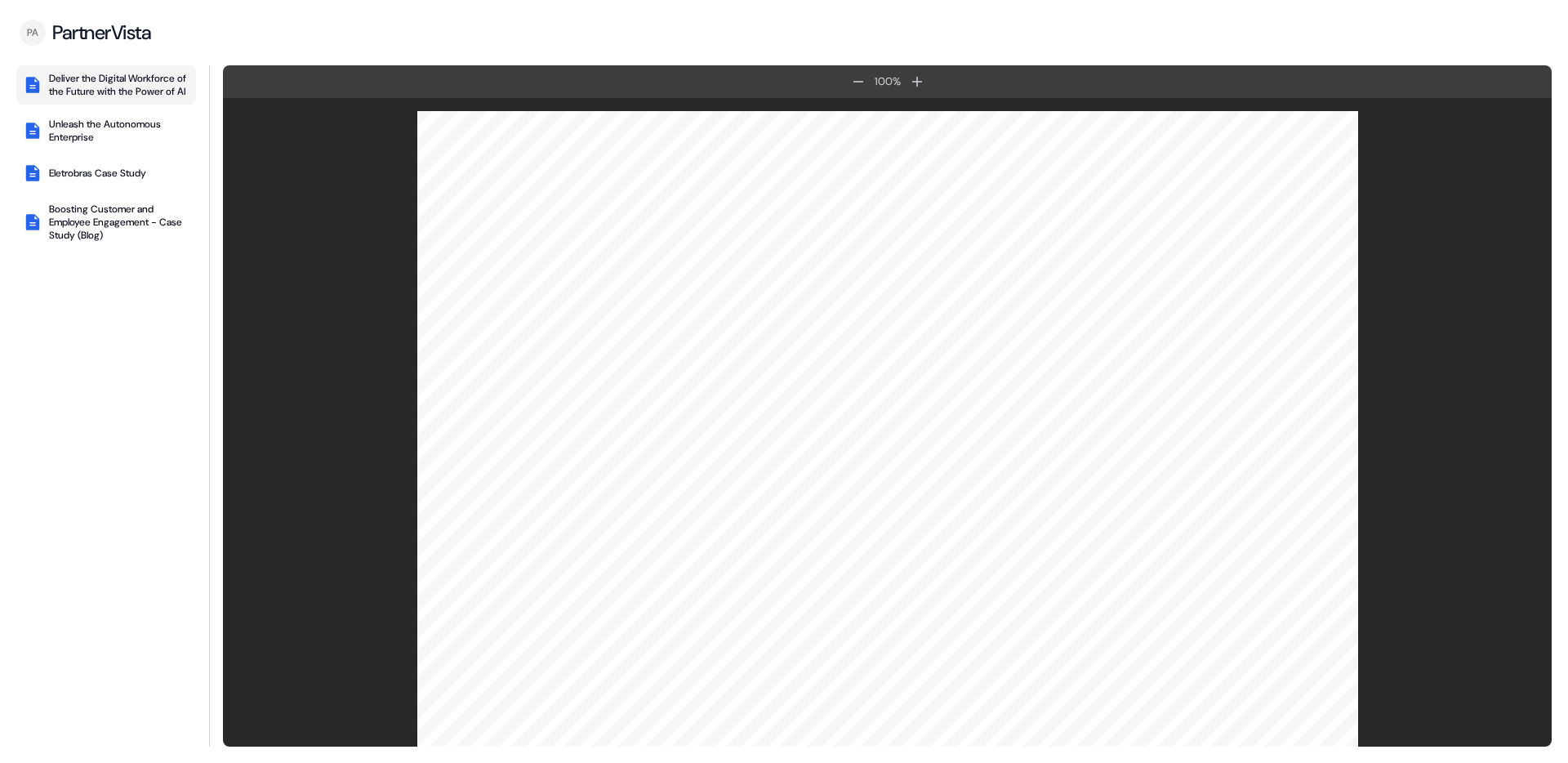
click at [112, 123] on div "Deliver the Digital Workforce of the Future with the Power of AI Unleash the Au…" at bounding box center [106, 406] width 180 height 681
click at [106, 142] on div "Unleash the Autonomous Enterprise" at bounding box center [119, 130] width 141 height 26
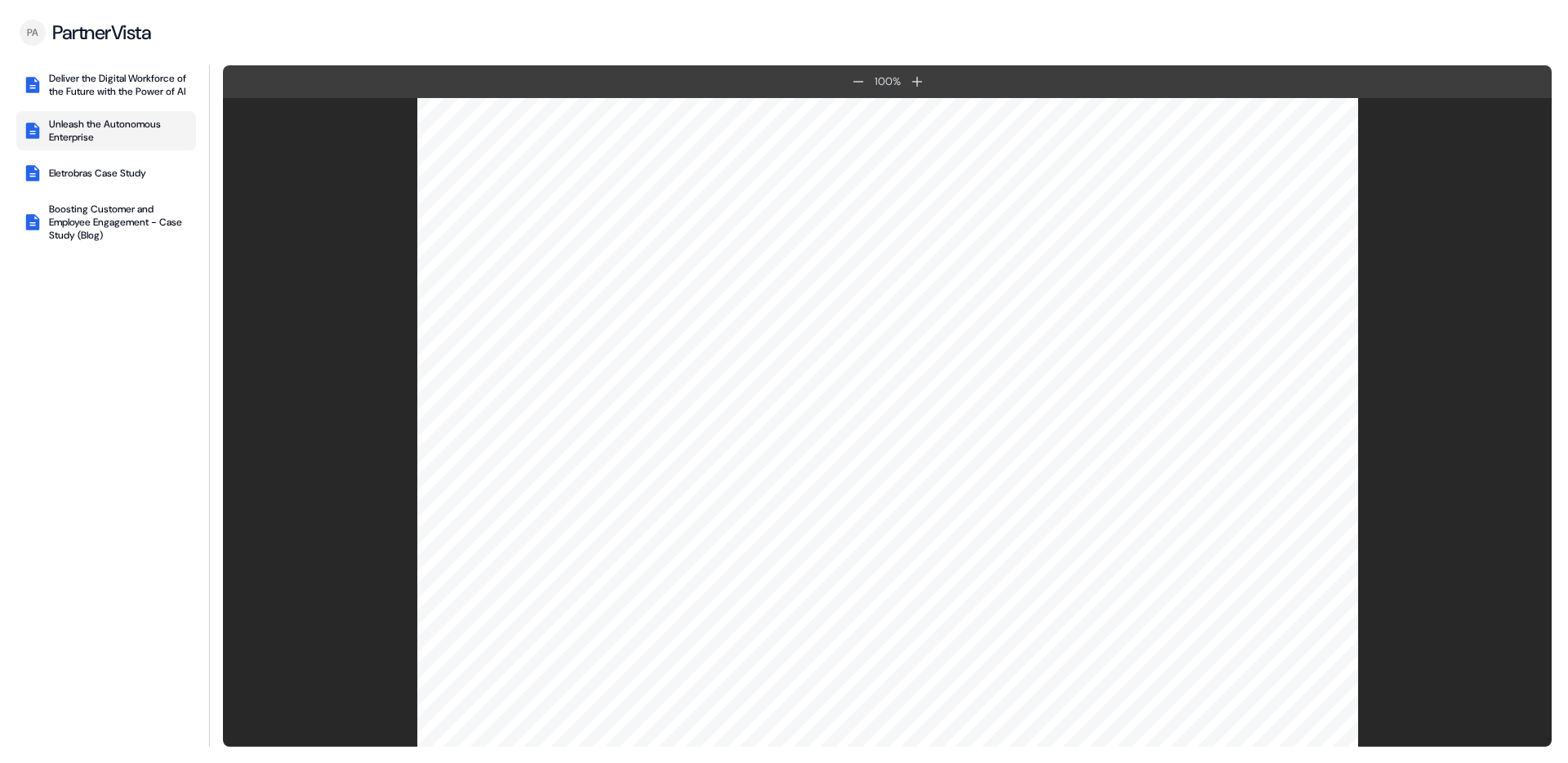
scroll to position [4473, 0]
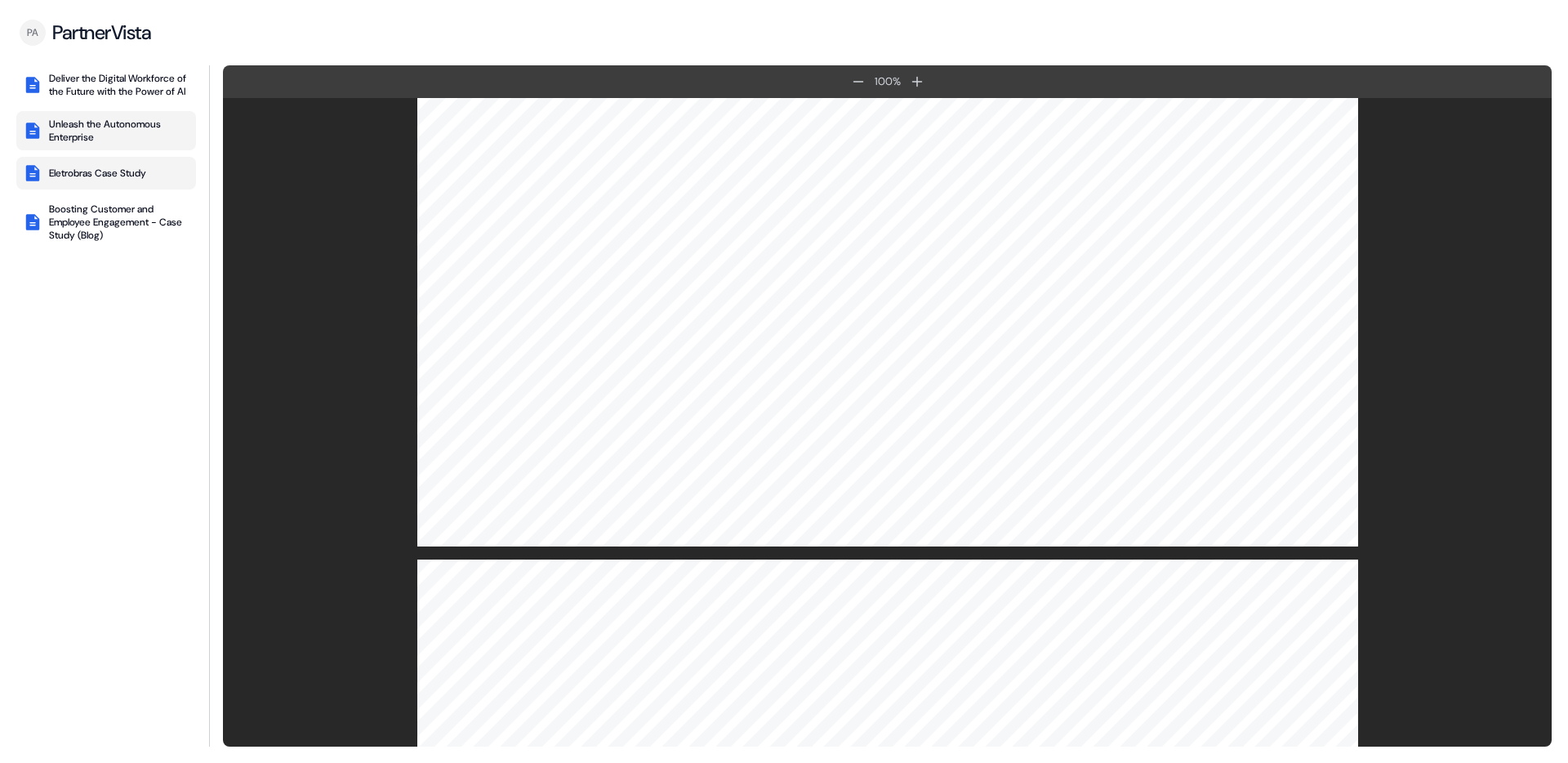
click at [101, 180] on div "Eletrobras Case Study" at bounding box center [98, 173] width 97 height 13
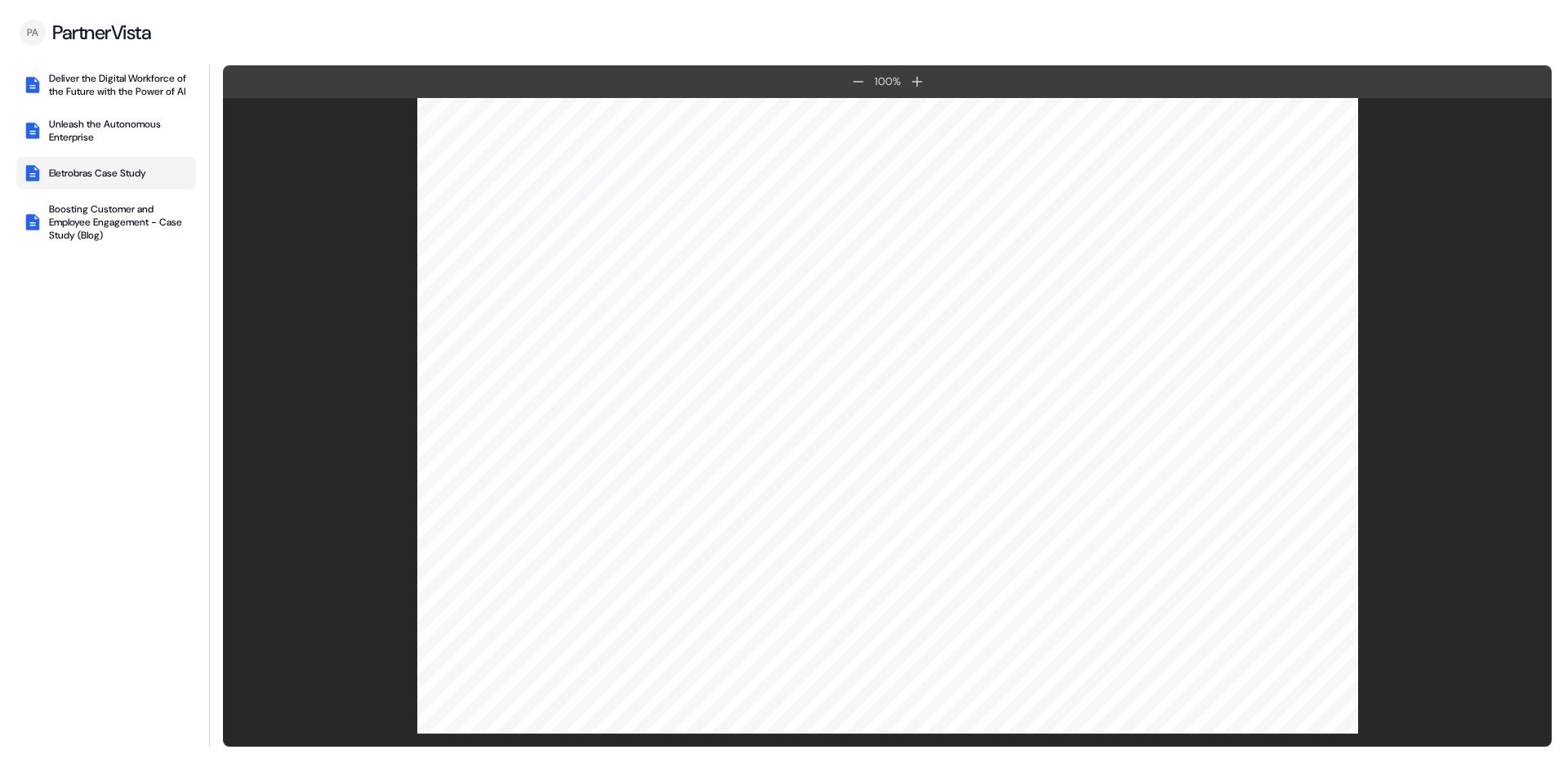
scroll to position [0, 0]
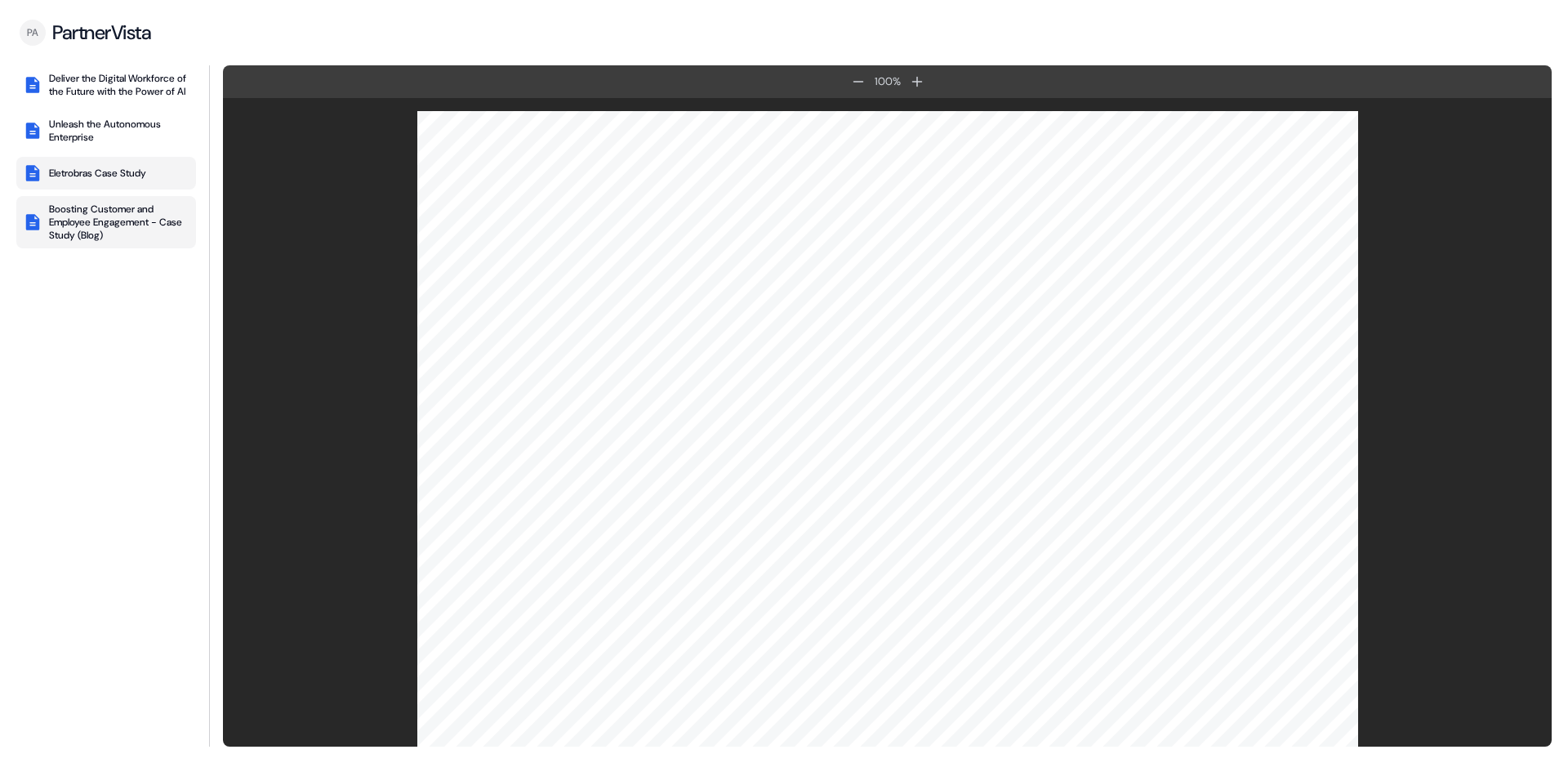
click at [120, 241] on div "Boosting Customer and Employee Engagement - Case Study (Blog)" at bounding box center [119, 223] width 141 height 39
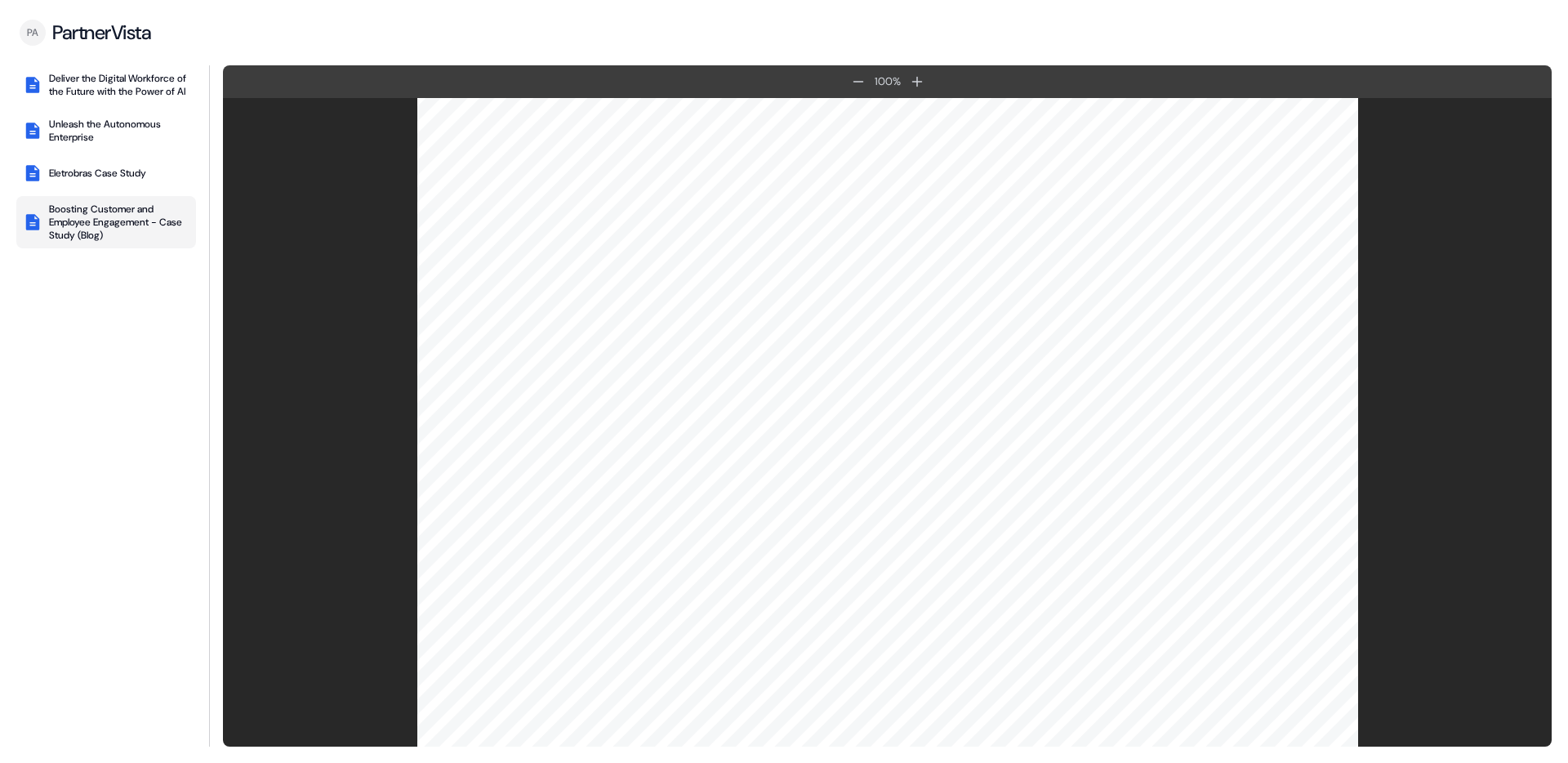
scroll to position [1835, 0]
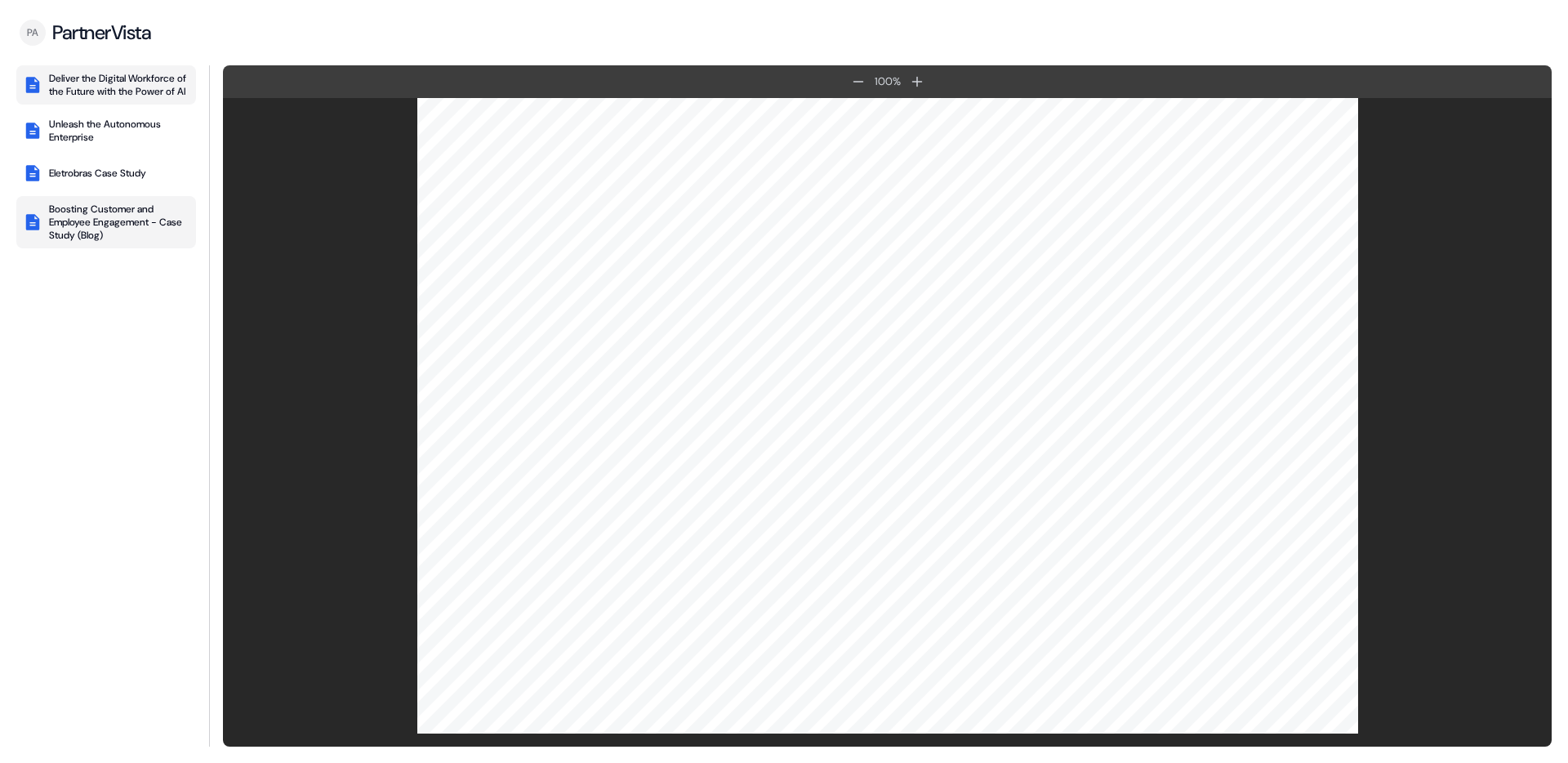
click at [77, 98] on div "Deliver the Digital Workforce of the Future with the Power of AI" at bounding box center [119, 84] width 141 height 26
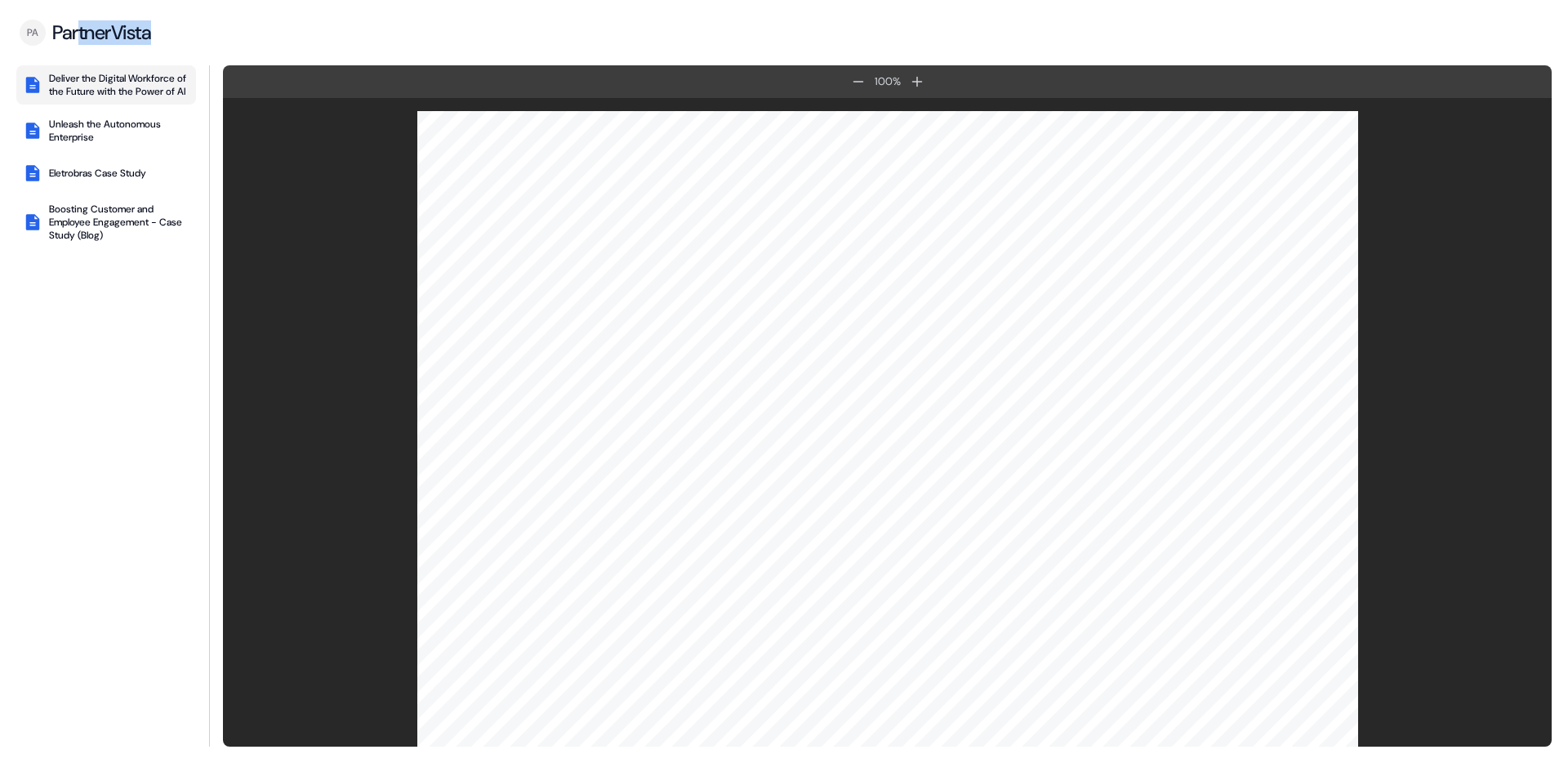
drag, startPoint x: 83, startPoint y: 30, endPoint x: 166, endPoint y: 30, distance: 83.0
click at [166, 30] on div "PA PartnerVista" at bounding box center [784, 32] width 1568 height 66
click at [245, 19] on div "PA PartnerVista" at bounding box center [784, 32] width 1568 height 66
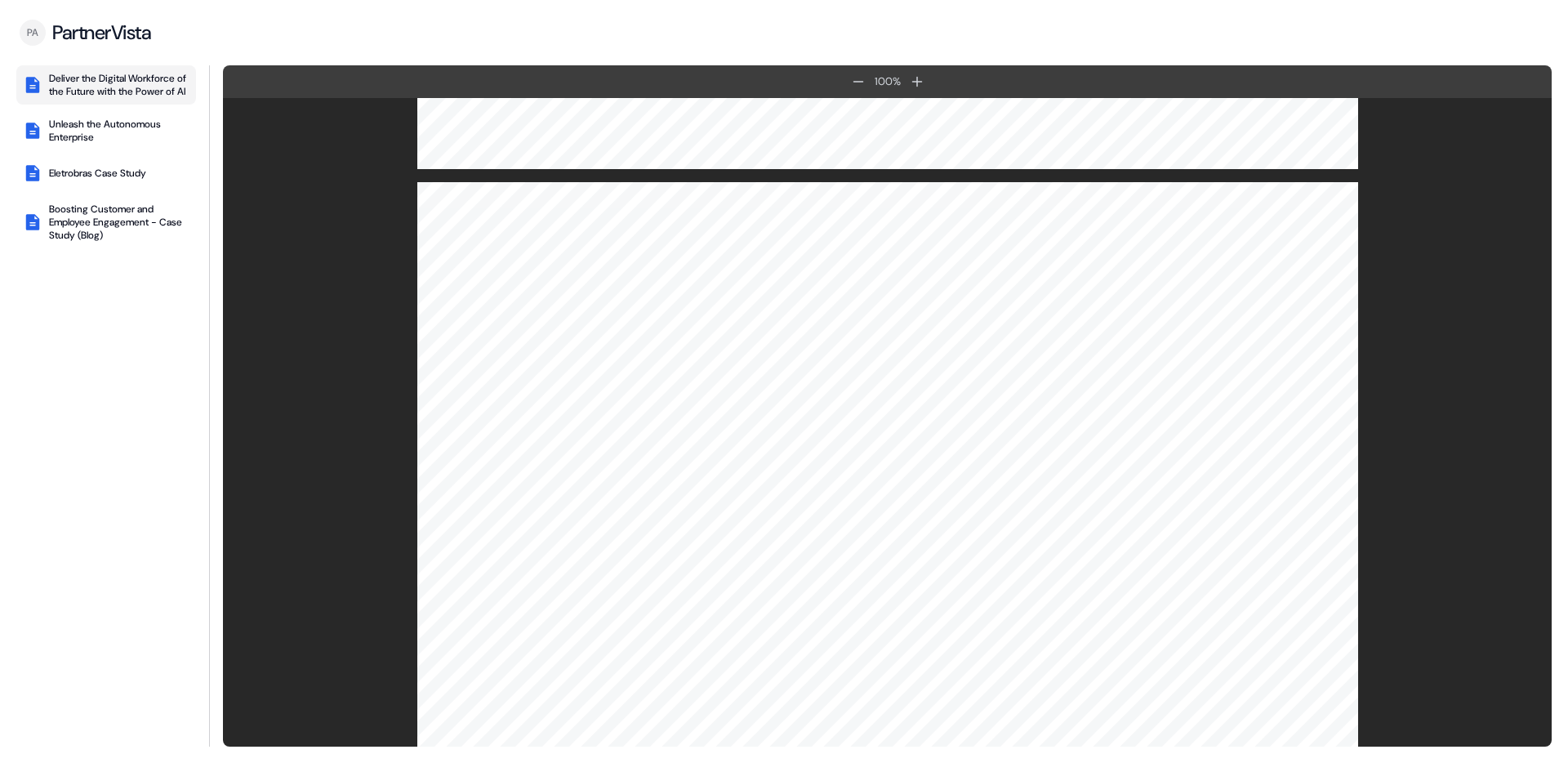
scroll to position [1825, 0]
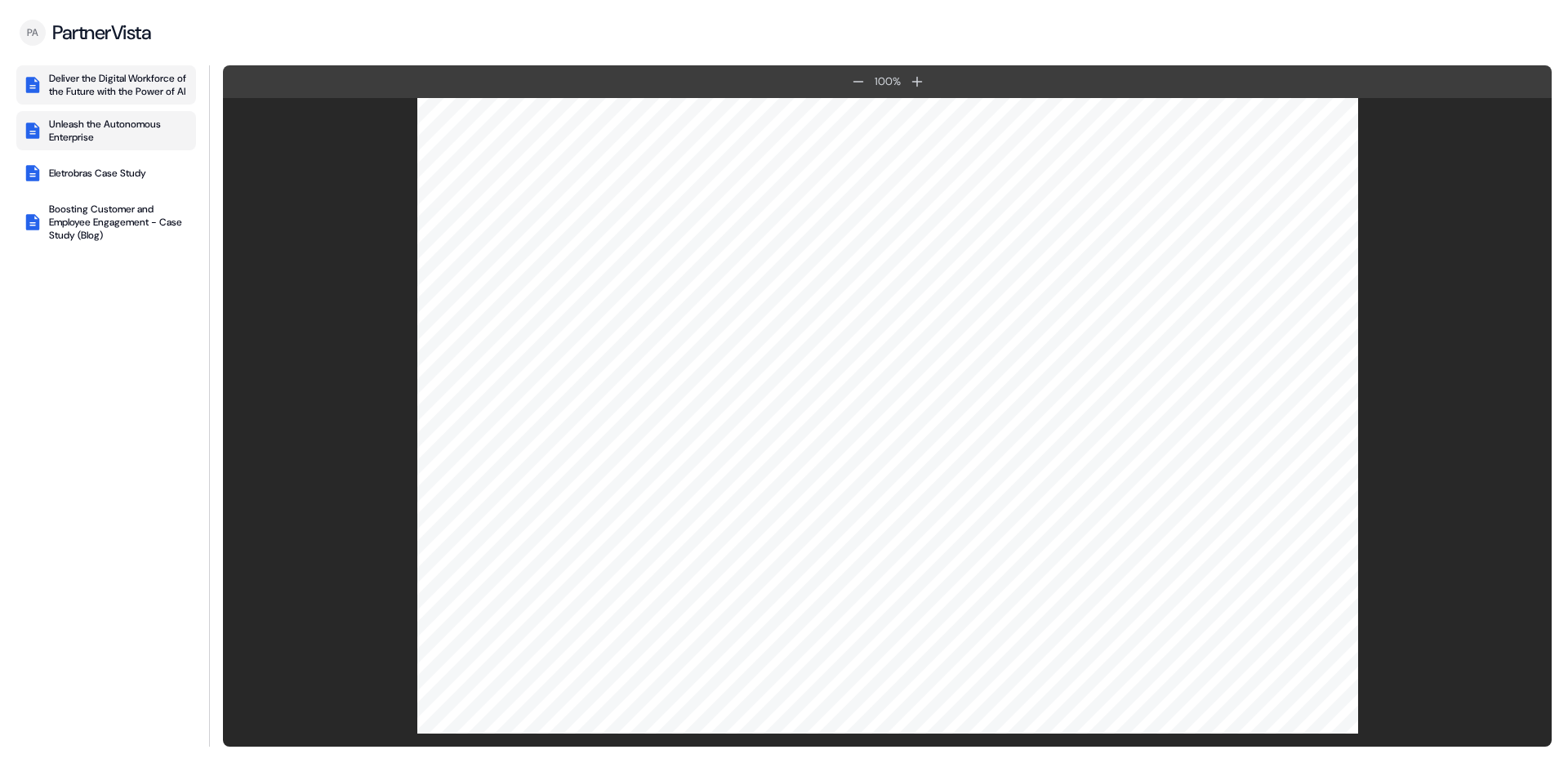
click at [123, 150] on button "Unleash the Autonomous Enterprise" at bounding box center [106, 130] width 180 height 39
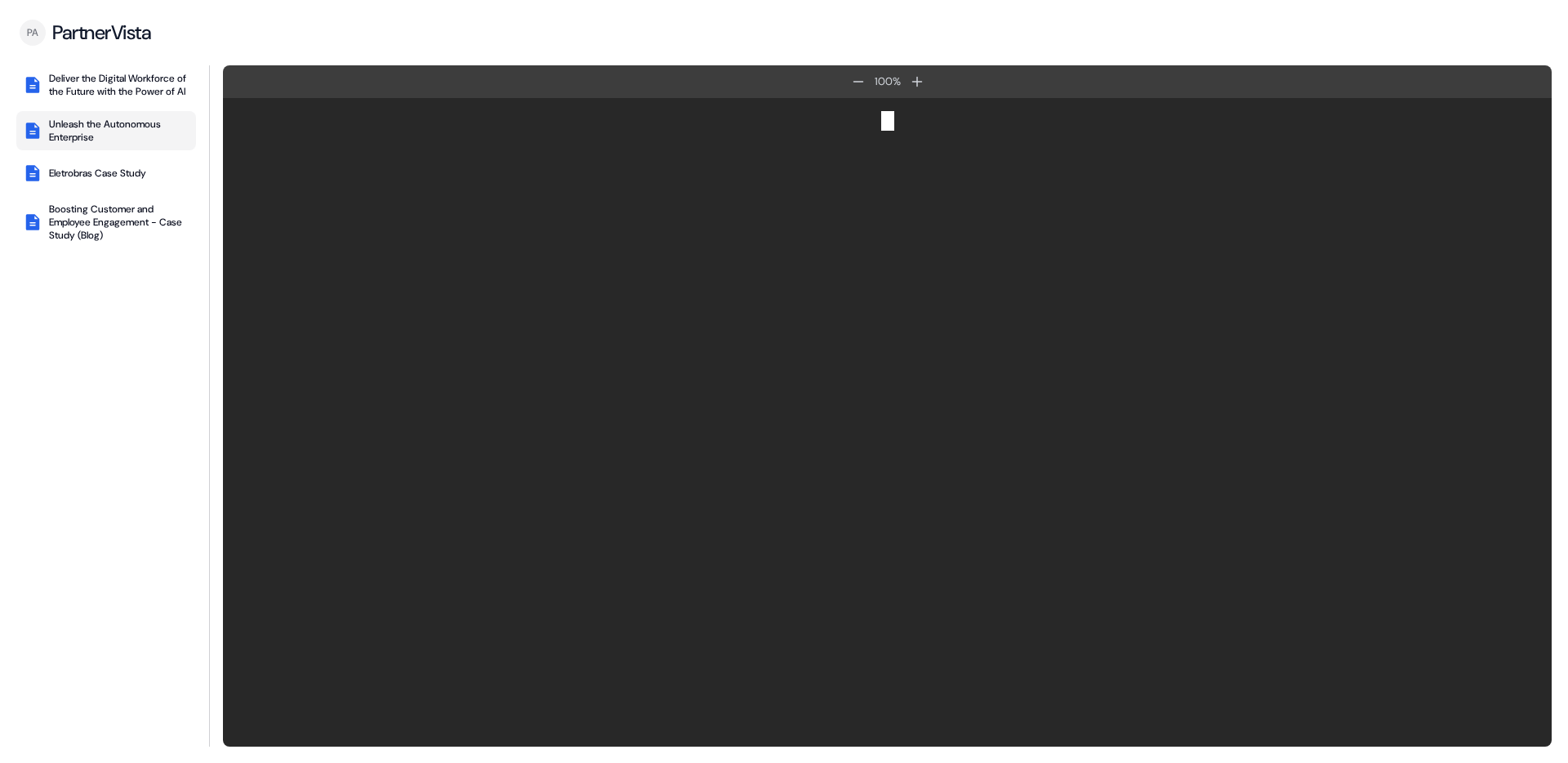
click at [118, 138] on div "Unleash the Autonomous Enterprise" at bounding box center [119, 130] width 141 height 26
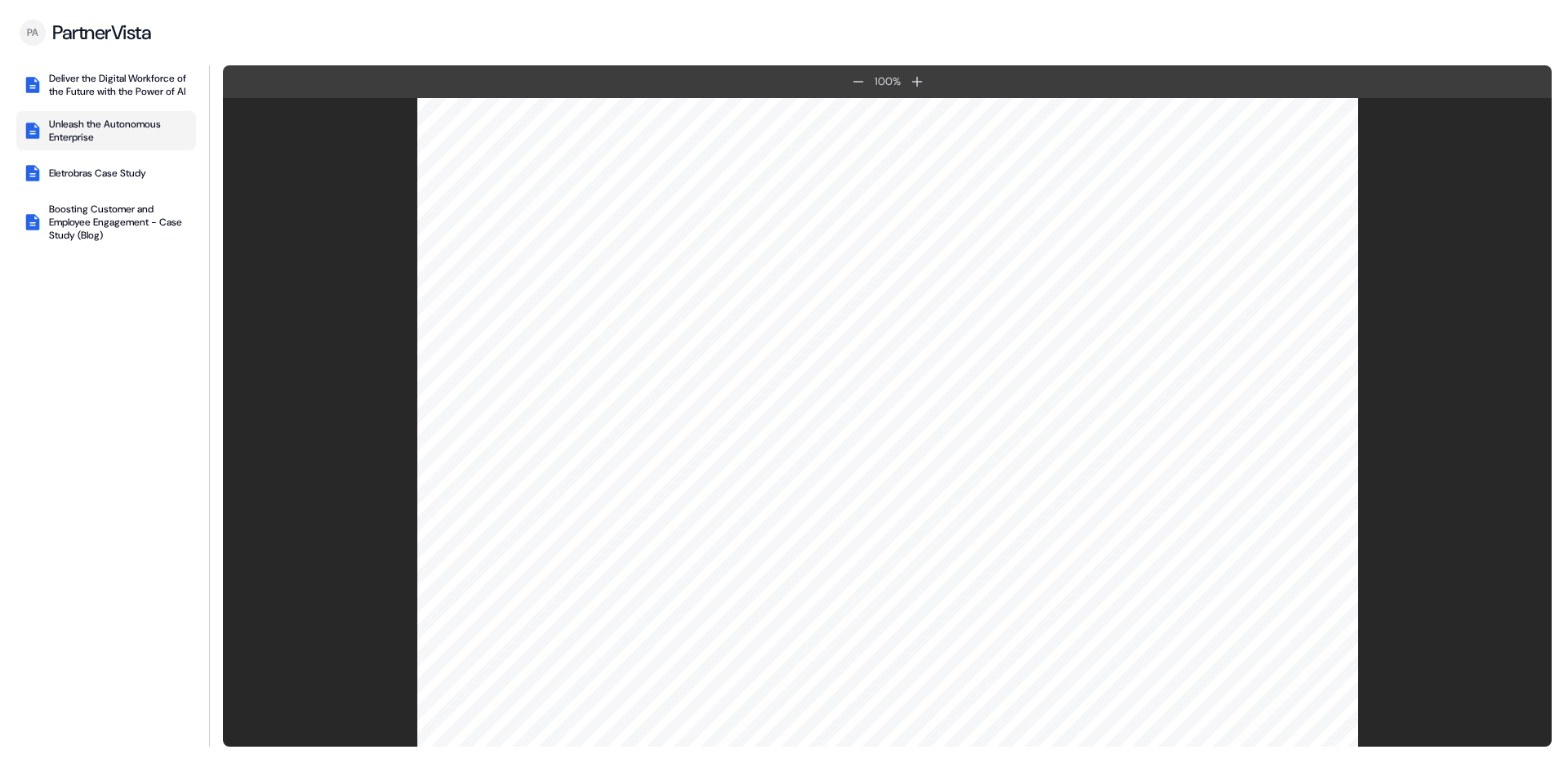
scroll to position [232, 0]
click at [118, 189] on button "Eletrobras Case Study" at bounding box center [106, 173] width 180 height 32
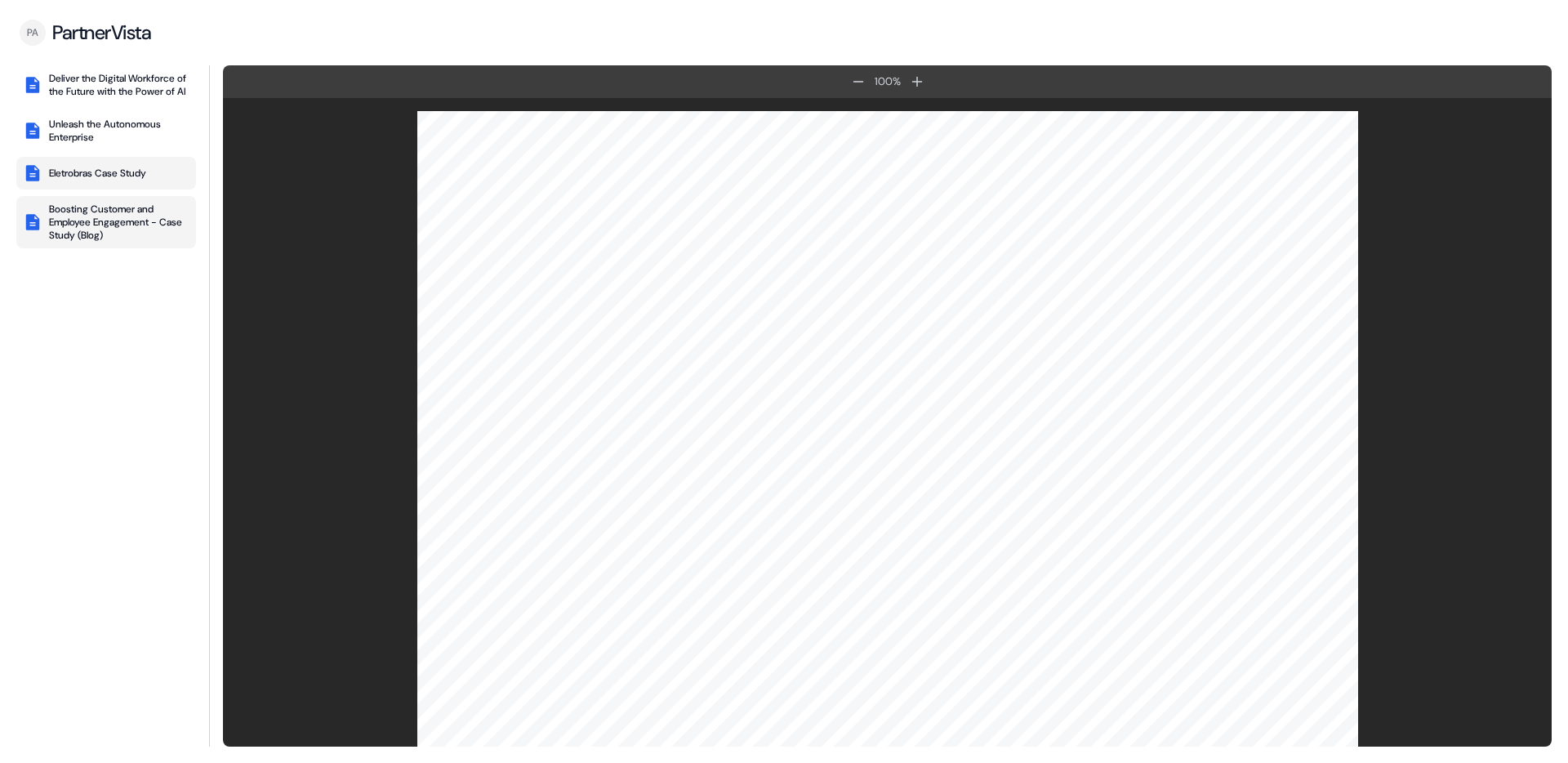
click at [101, 234] on div "Boosting Customer and Employee Engagement - Case Study (Blog)" at bounding box center [119, 223] width 141 height 39
click at [97, 87] on div "Deliver the Digital Workforce of the Future with the Power of AI" at bounding box center [119, 84] width 141 height 26
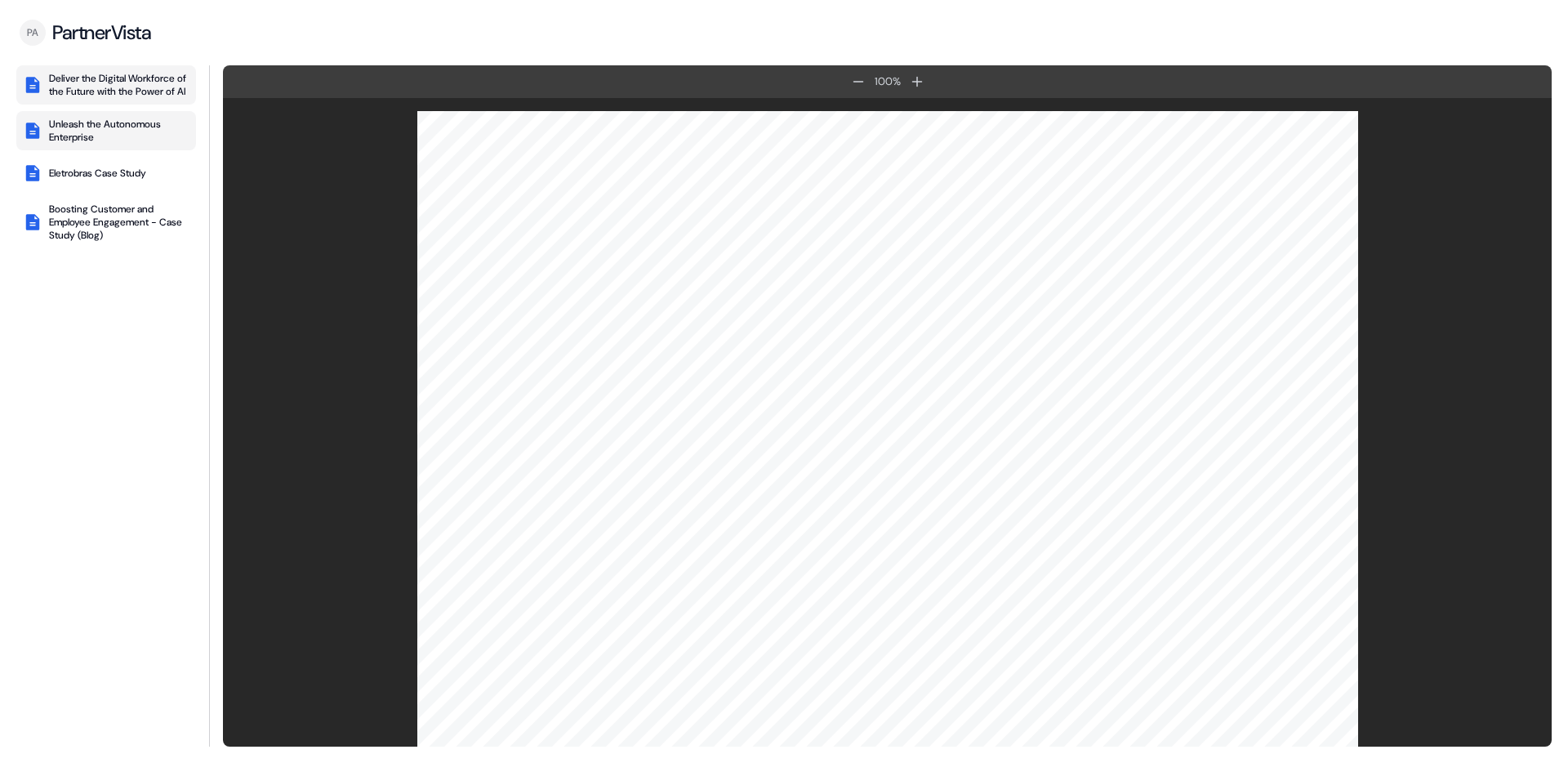
click at [113, 144] on div "Unleash the Autonomous Enterprise" at bounding box center [119, 130] width 141 height 26
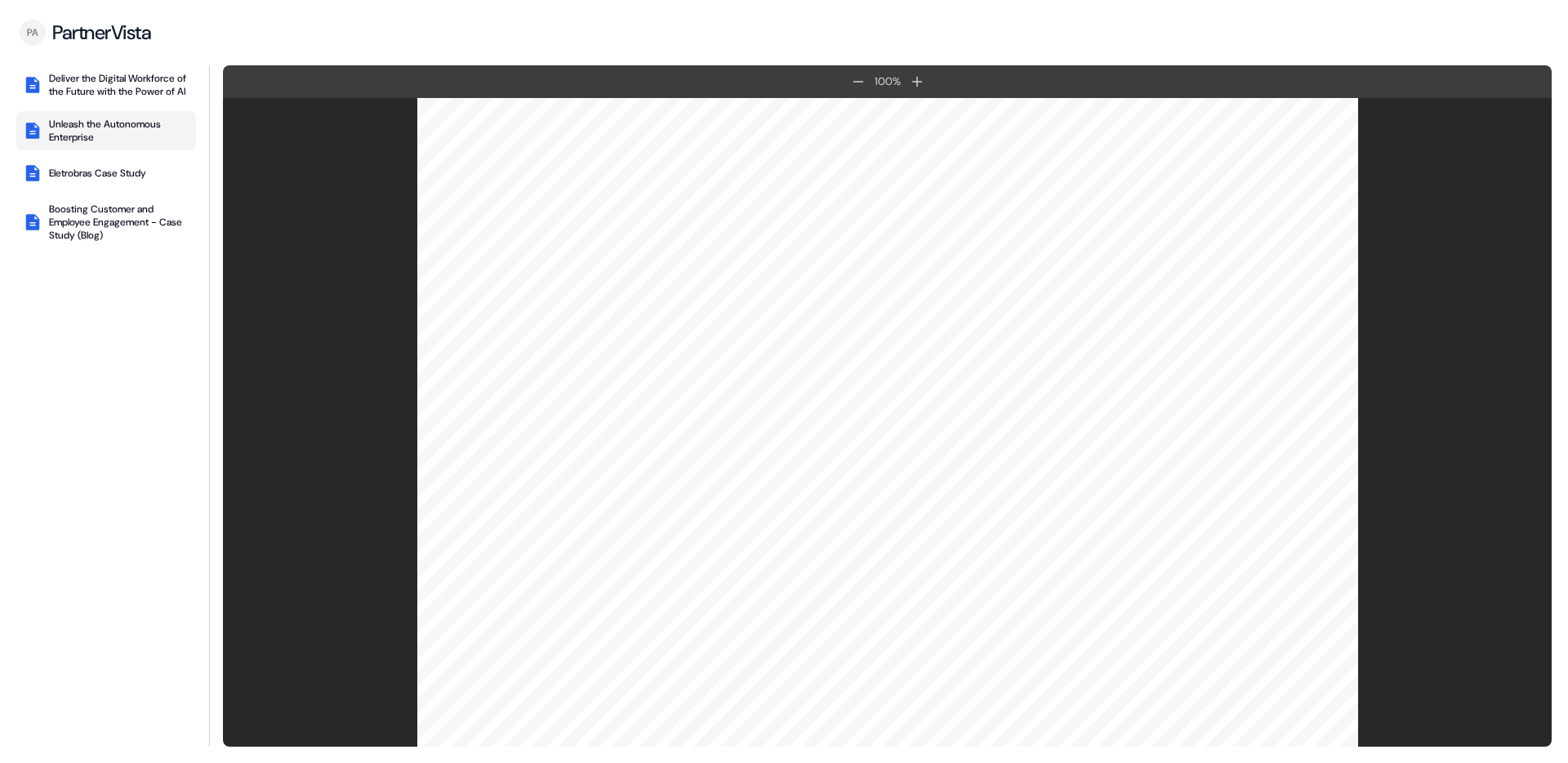
scroll to position [0, 0]
